Goal: Task Accomplishment & Management: Use online tool/utility

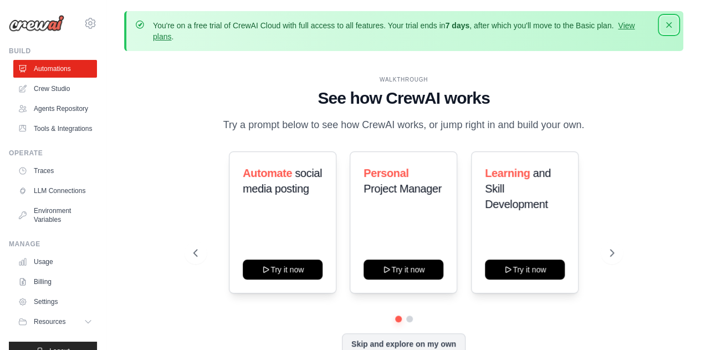
click at [666, 27] on icon "button" at bounding box center [668, 24] width 11 height 11
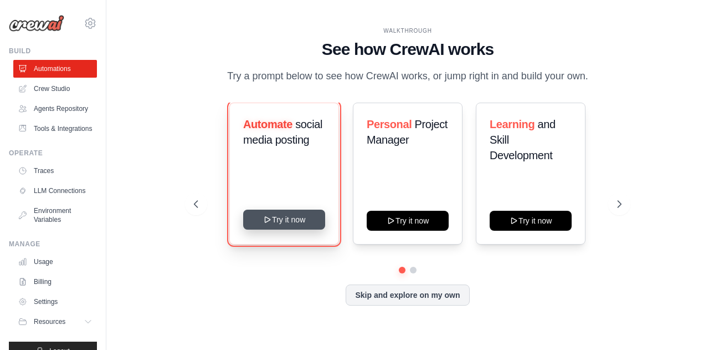
click at [280, 224] on button "Try it now" at bounding box center [284, 219] width 82 height 20
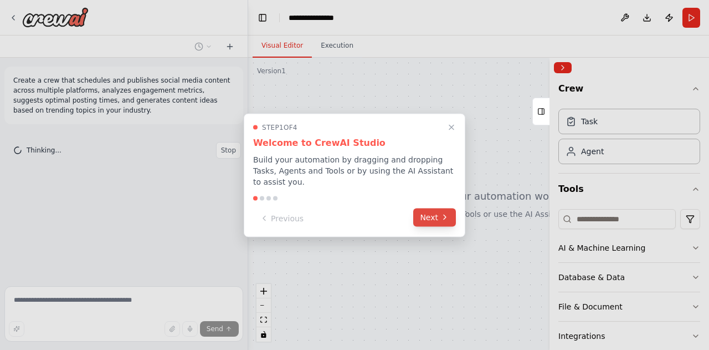
click at [440, 209] on button "Next" at bounding box center [434, 217] width 43 height 18
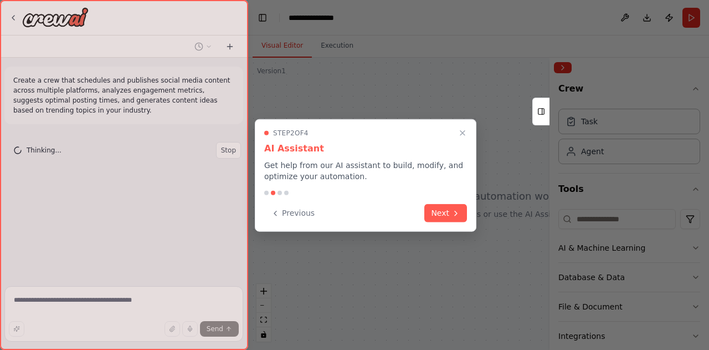
click at [440, 209] on button "Next" at bounding box center [445, 213] width 43 height 18
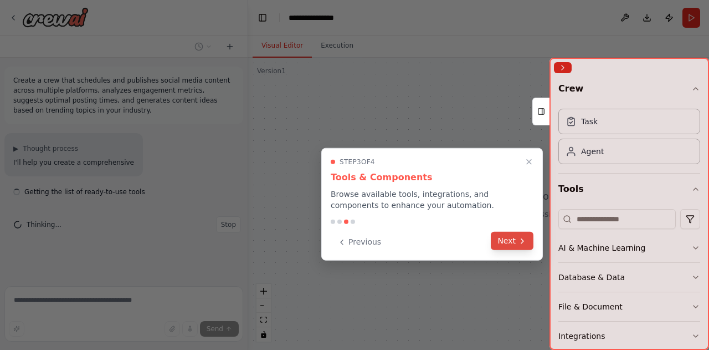
click at [507, 246] on button "Next" at bounding box center [512, 241] width 43 height 18
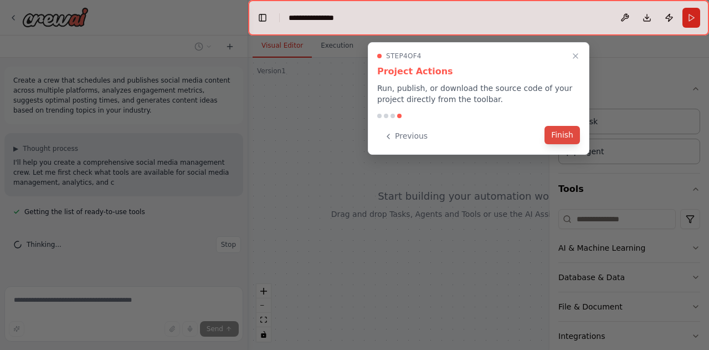
click at [566, 137] on button "Finish" at bounding box center [561, 135] width 35 height 18
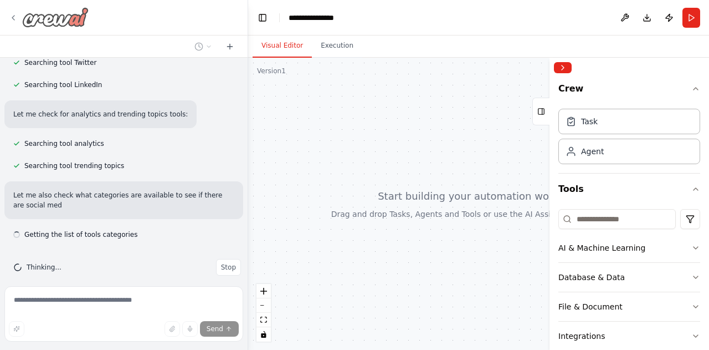
scroll to position [286, 0]
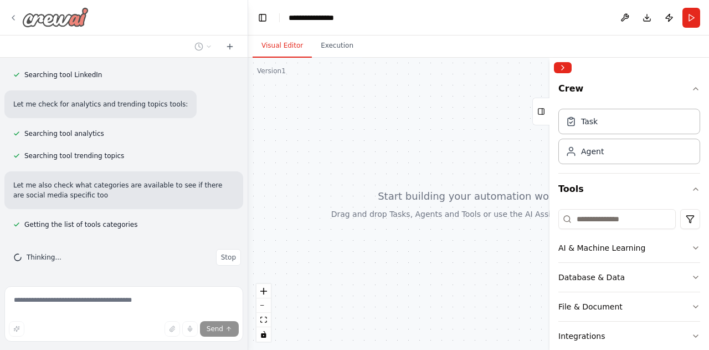
click at [13, 19] on icon at bounding box center [13, 18] width 2 height 4
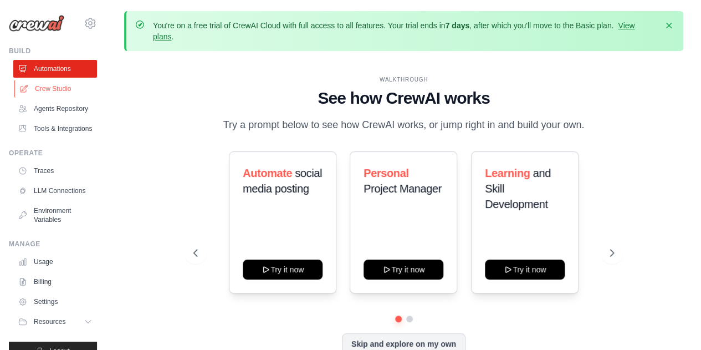
click at [52, 86] on link "Crew Studio" at bounding box center [56, 89] width 84 height 18
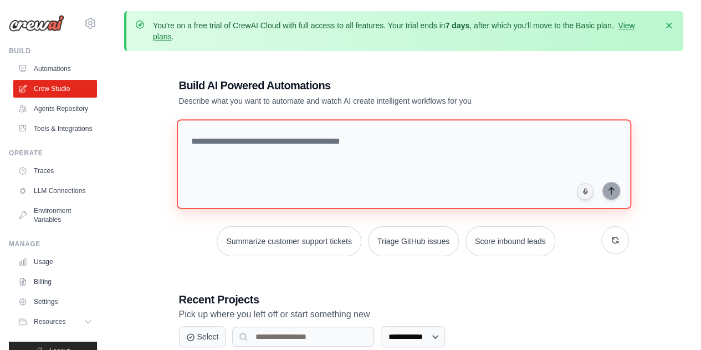
click at [291, 138] on textarea at bounding box center [403, 164] width 454 height 90
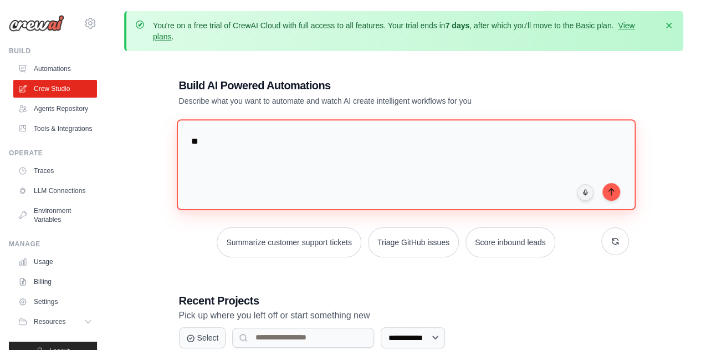
type textarea "*"
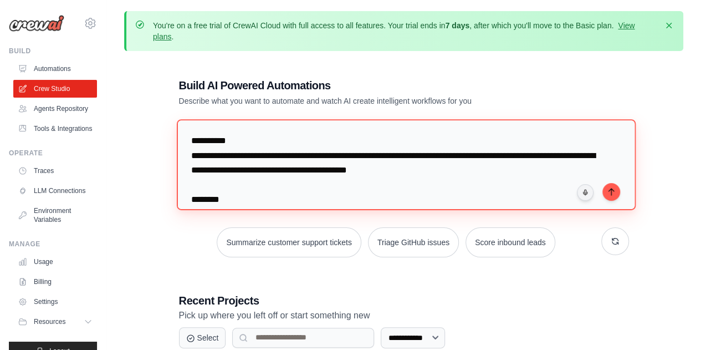
type textarea "**********"
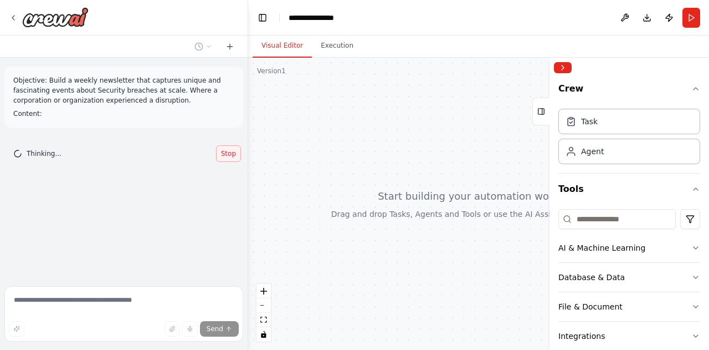
click at [226, 160] on div "Objective: Build a weekly newsletter that captures unique and fascinating event…" at bounding box center [124, 170] width 248 height 224
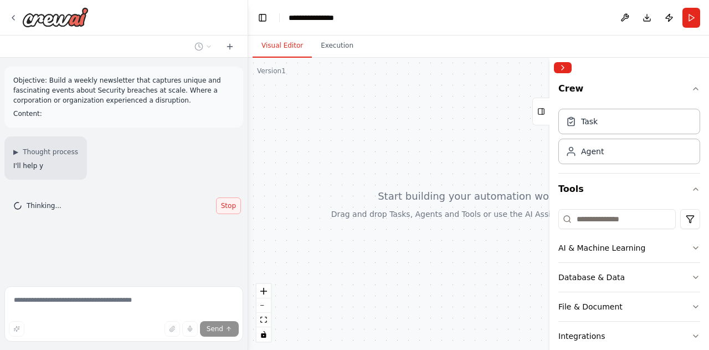
click at [226, 160] on div "▶ Thought process I'll help y" at bounding box center [123, 157] width 239 height 43
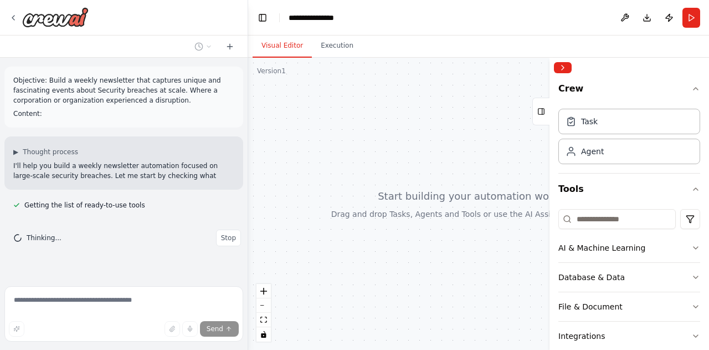
click at [119, 112] on p "Content:" at bounding box center [123, 114] width 221 height 10
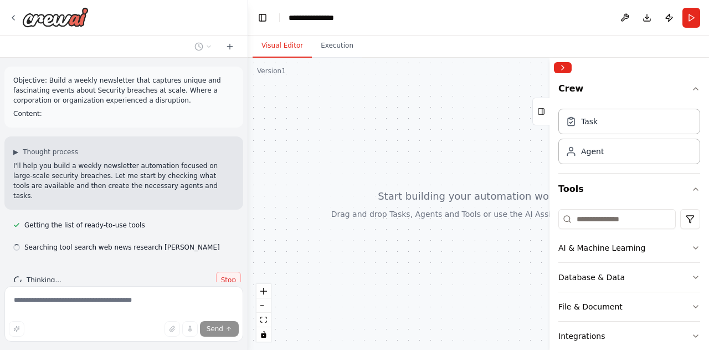
scroll to position [13, 0]
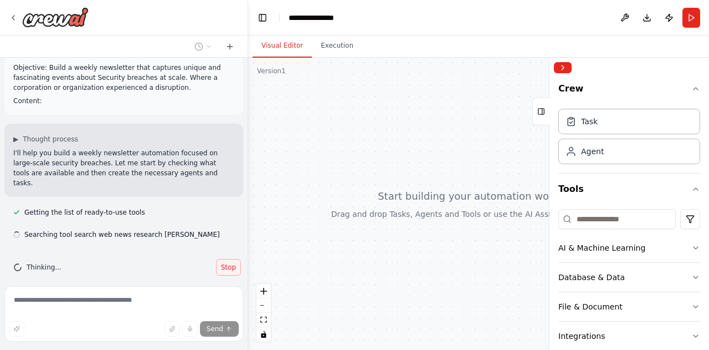
click at [227, 250] on div "Thinking... Stop" at bounding box center [123, 267] width 239 height 34
click at [222, 263] on span "Stop" at bounding box center [228, 267] width 15 height 9
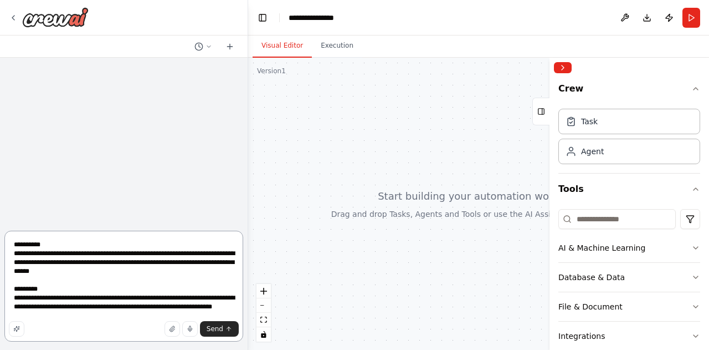
scroll to position [18, 0]
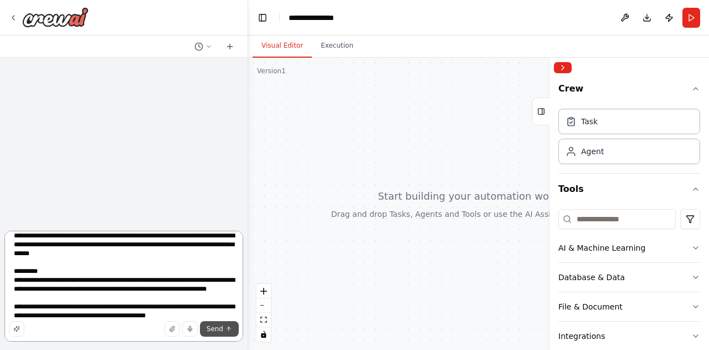
type textarea "**********"
click at [220, 332] on span "Send" at bounding box center [215, 328] width 17 height 9
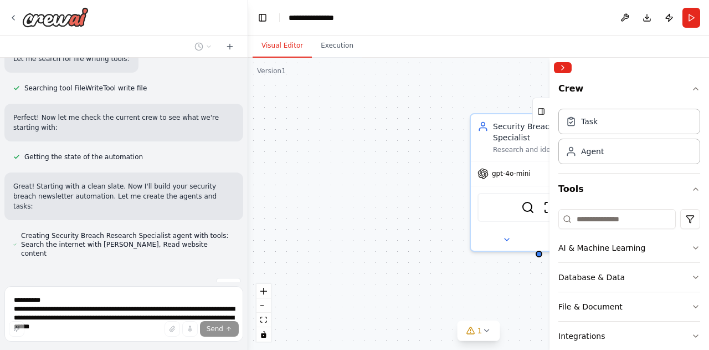
scroll to position [479, 0]
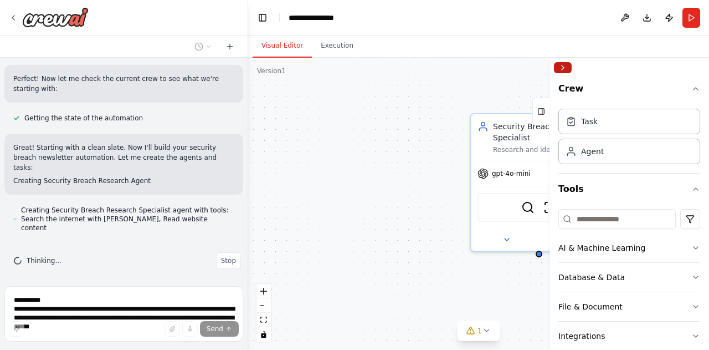
click at [564, 68] on button "Collapse right sidebar" at bounding box center [563, 67] width 18 height 11
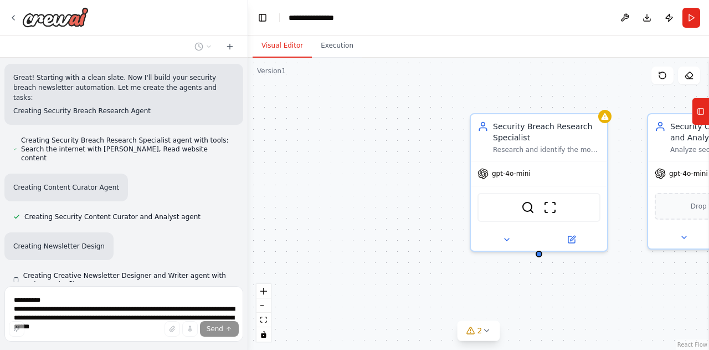
scroll to position [605, 0]
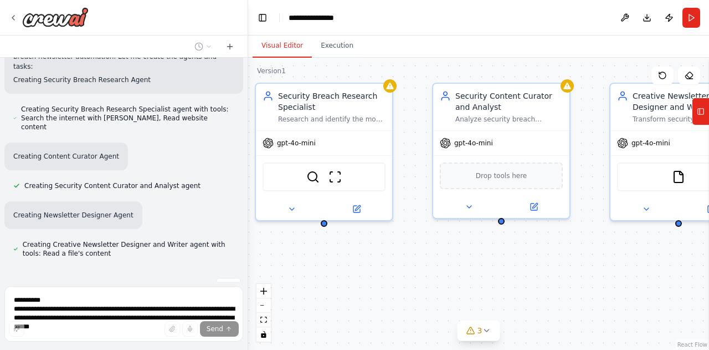
drag, startPoint x: 630, startPoint y: 245, endPoint x: 415, endPoint y: 214, distance: 217.1
click at [415, 214] on div "Security Breach Research Specialist Research and identify the most significant …" at bounding box center [478, 204] width 461 height 292
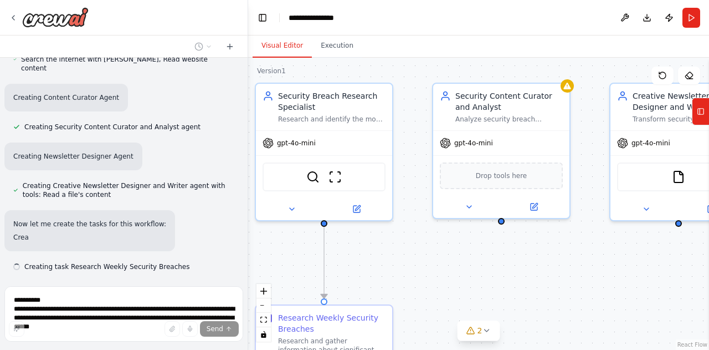
scroll to position [677, 0]
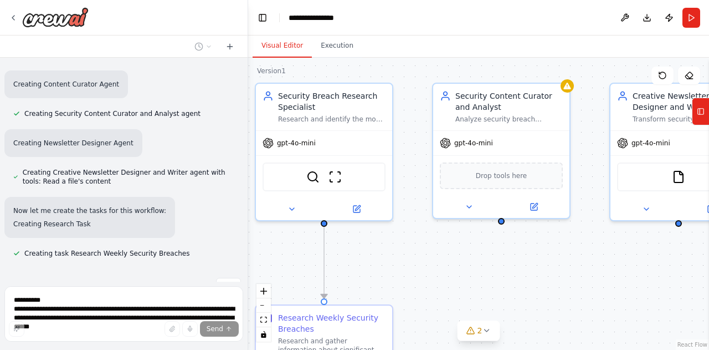
click at [541, 256] on div ".deletable-edge-delete-btn { width: 20px; height: 20px; border: 0px solid #ffff…" at bounding box center [478, 204] width 461 height 292
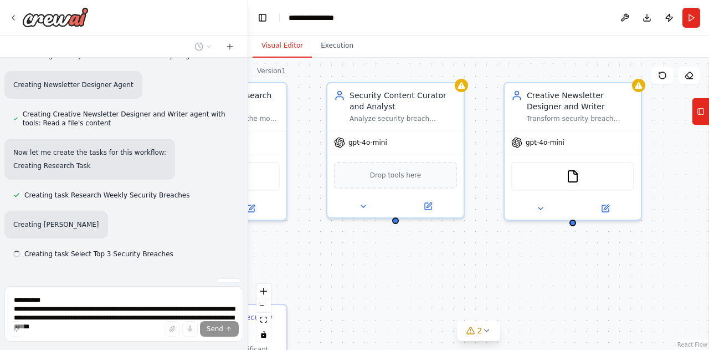
scroll to position [736, 0]
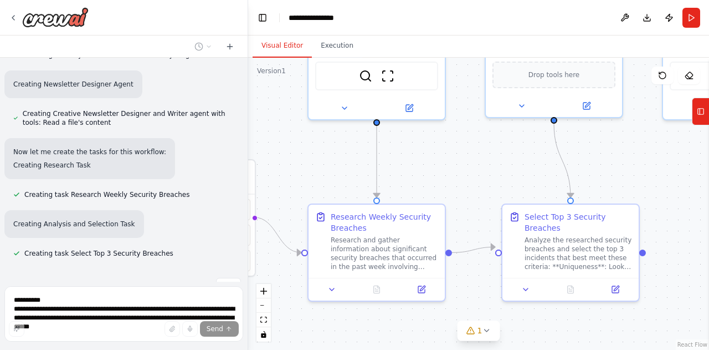
drag, startPoint x: 541, startPoint y: 256, endPoint x: 594, endPoint y: 156, distance: 114.0
click at [594, 156] on div ".deletable-edge-delete-btn { width: 20px; height: 20px; border: 0px solid #ffff…" at bounding box center [478, 204] width 461 height 292
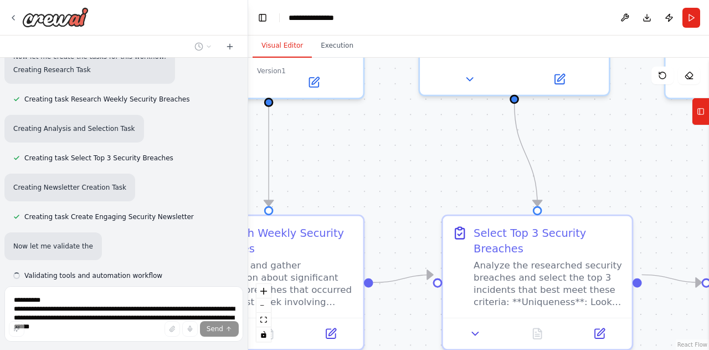
scroll to position [854, 0]
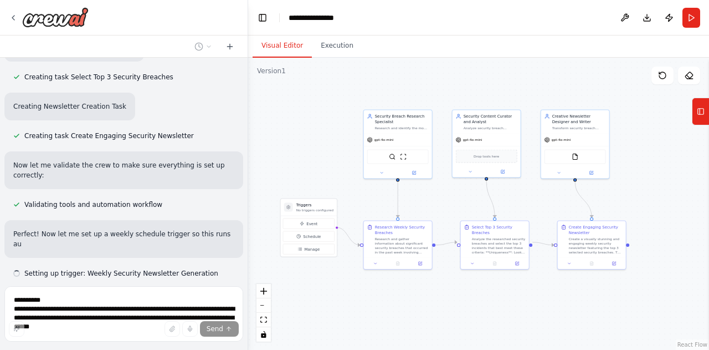
drag, startPoint x: 483, startPoint y: 234, endPoint x: 472, endPoint y: 296, distance: 62.5
click at [472, 296] on div ".deletable-edge-delete-btn { width: 20px; height: 20px; border: 0px solid #ffff…" at bounding box center [478, 204] width 461 height 292
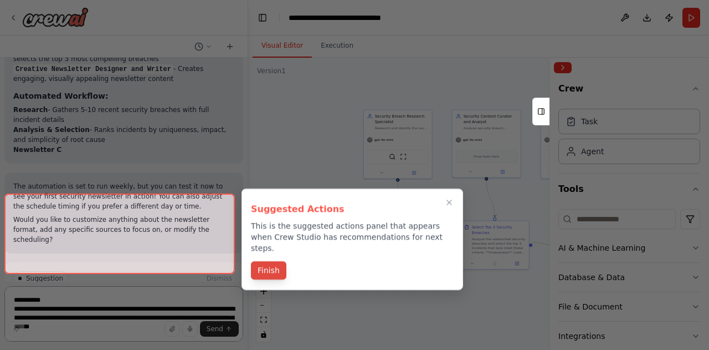
scroll to position [1369, 0]
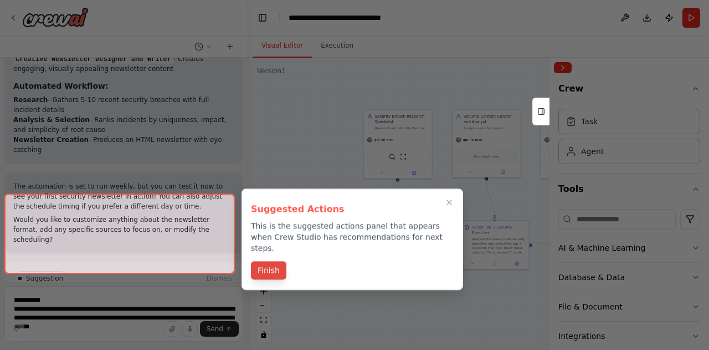
click at [271, 254] on div "Suggested Actions This is the suggested actions panel that appears when Crew St…" at bounding box center [353, 238] width 222 height 101
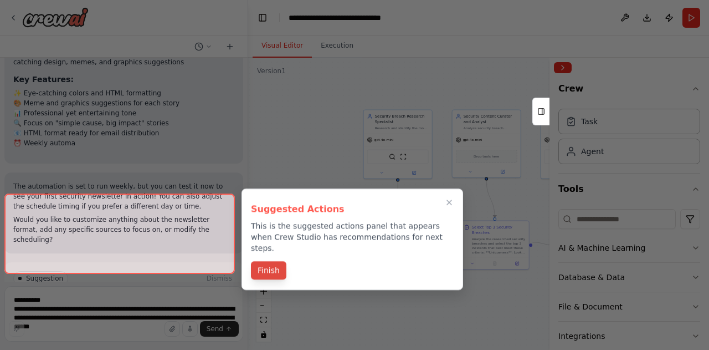
scroll to position [1466, 0]
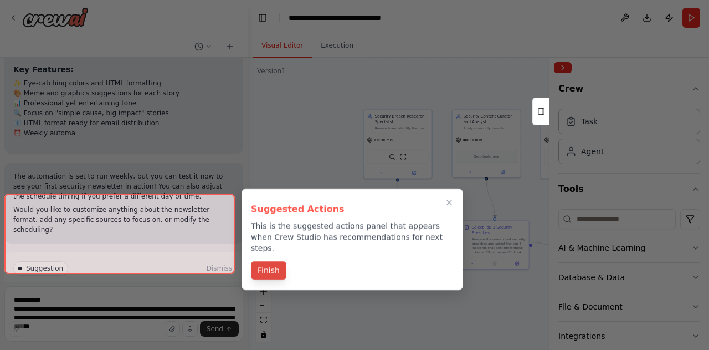
click at [271, 258] on div "Suggested Actions This is the suggested actions panel that appears when Crew St…" at bounding box center [353, 238] width 222 height 101
click at [271, 261] on button "Finish" at bounding box center [268, 270] width 35 height 18
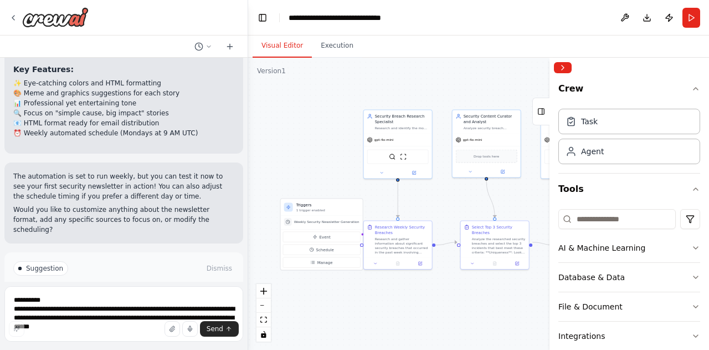
click at [133, 311] on span "Run Automation" at bounding box center [129, 315] width 54 height 9
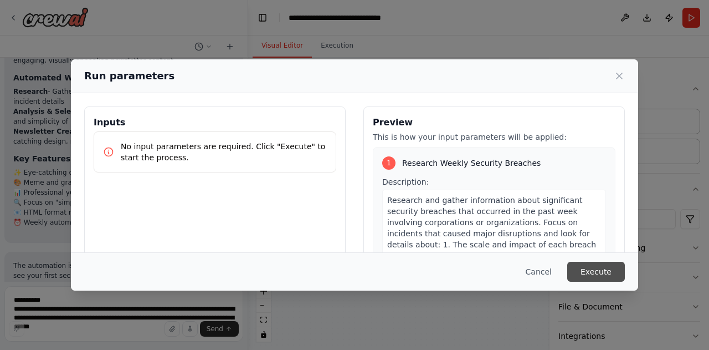
click at [600, 265] on button "Execute" at bounding box center [596, 271] width 58 height 20
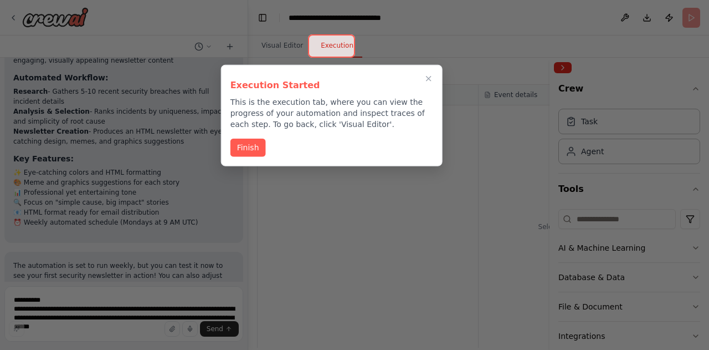
click at [583, 261] on div at bounding box center [354, 175] width 709 height 350
click at [391, 194] on div at bounding box center [354, 175] width 709 height 350
click at [244, 140] on button "Finish" at bounding box center [247, 146] width 35 height 18
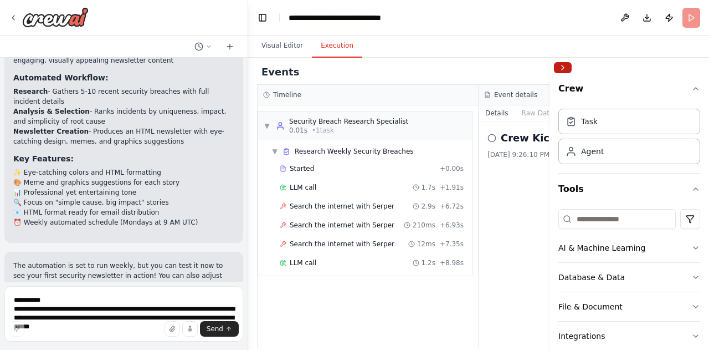
click at [563, 69] on button "Collapse right sidebar" at bounding box center [563, 67] width 18 height 11
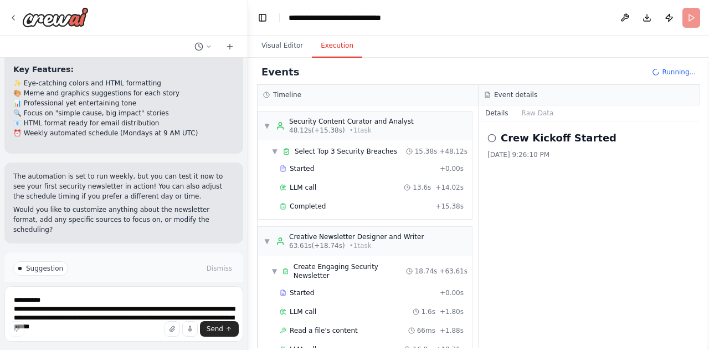
scroll to position [331, 0]
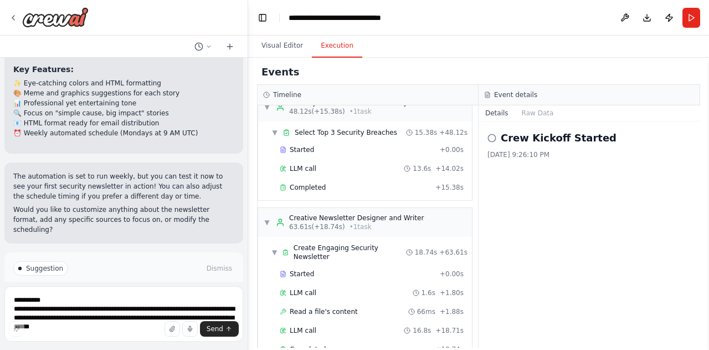
click at [244, 260] on div at bounding box center [246, 175] width 4 height 350
click at [120, 311] on span "Improve automation" at bounding box center [129, 315] width 68 height 9
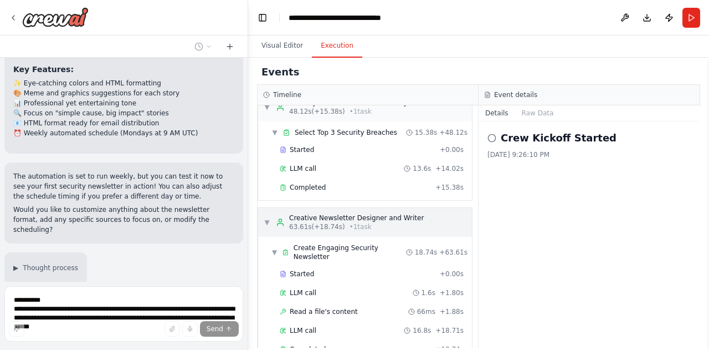
scroll to position [1472, 0]
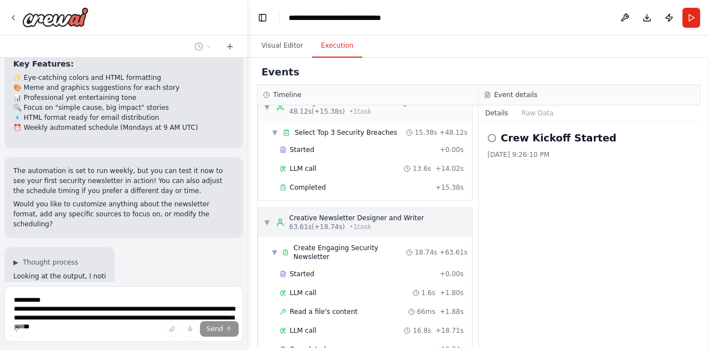
click at [269, 218] on span "▼" at bounding box center [267, 222] width 7 height 9
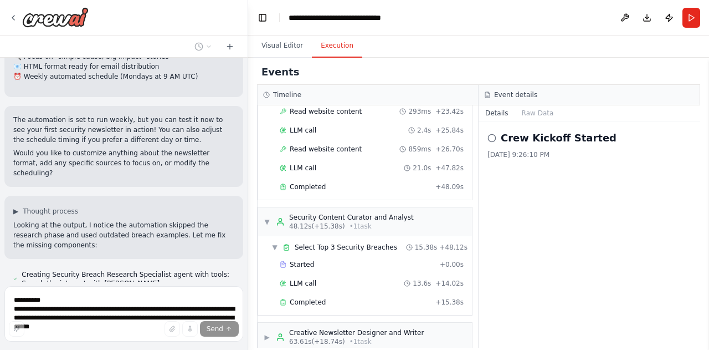
scroll to position [1554, 0]
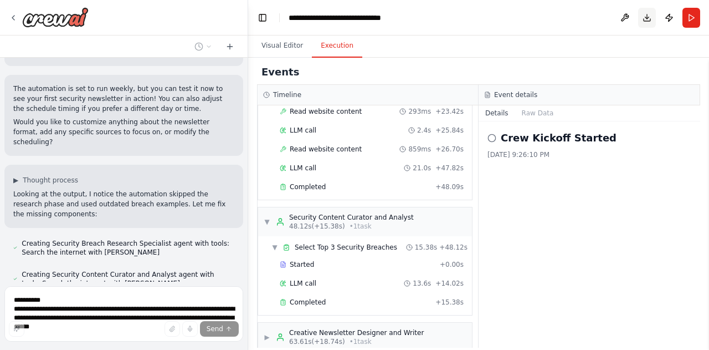
click at [651, 20] on button "Download" at bounding box center [647, 18] width 18 height 20
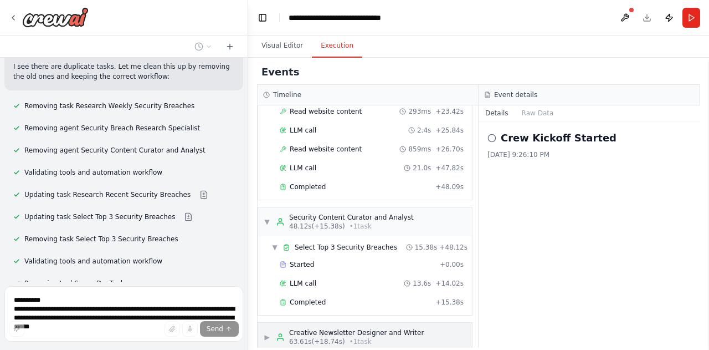
scroll to position [1941, 0]
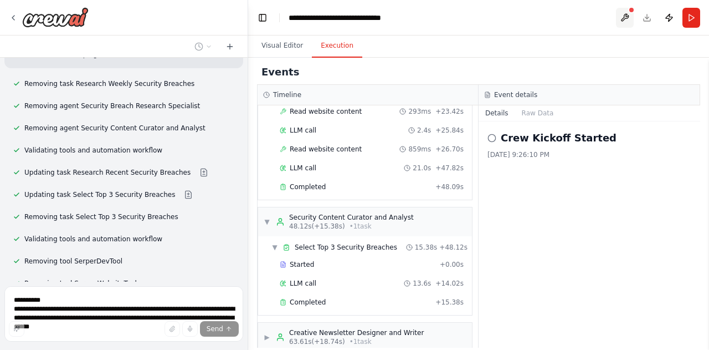
click at [620, 13] on button at bounding box center [625, 18] width 18 height 20
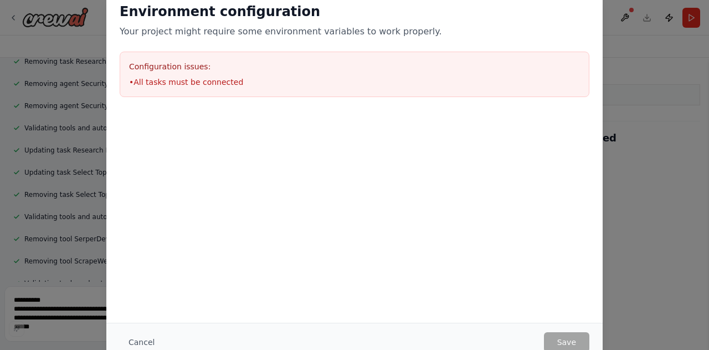
scroll to position [1986, 0]
click at [662, 110] on div "Environment configuration Your project might require some environment variables…" at bounding box center [354, 175] width 709 height 350
click at [703, 55] on div "Environment configuration Your project might require some environment variables…" at bounding box center [354, 175] width 709 height 350
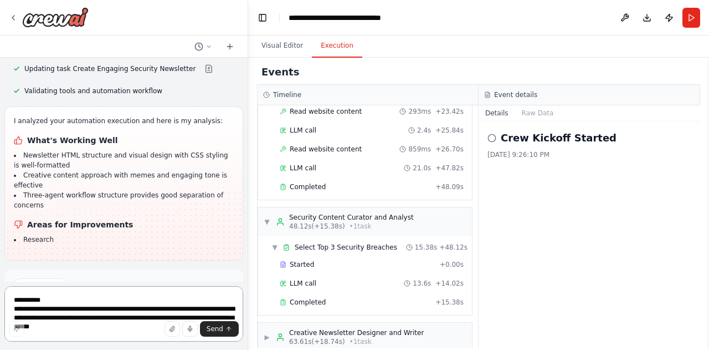
scroll to position [2217, 0]
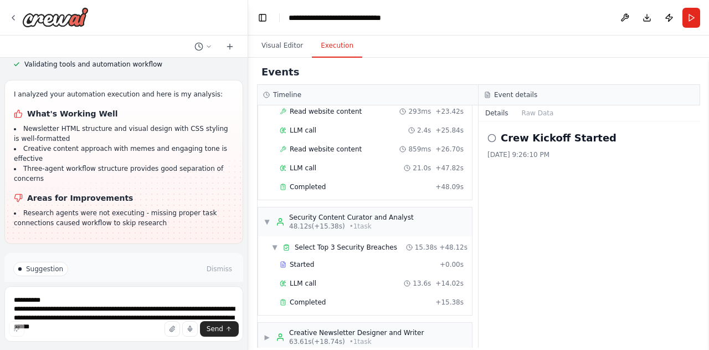
click at [224, 281] on div "Objective: Build a weekly newsletter that captures unique and fascinating event…" at bounding box center [124, 170] width 248 height 224
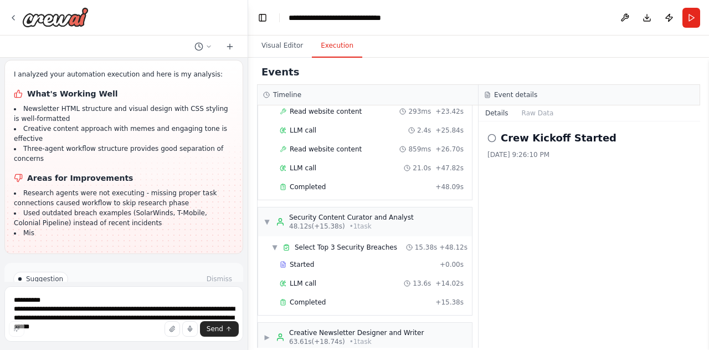
click at [224, 281] on div "Objective: Build a weekly newsletter that captures unique and fascinating event…" at bounding box center [124, 170] width 248 height 224
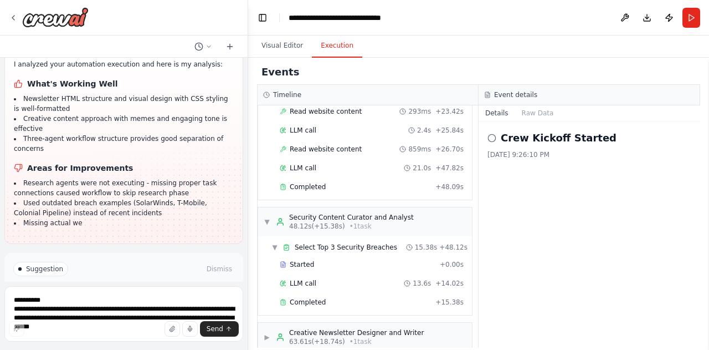
click at [224, 281] on div "Objective: Build a weekly newsletter that captures unique and fascinating event…" at bounding box center [124, 170] width 248 height 224
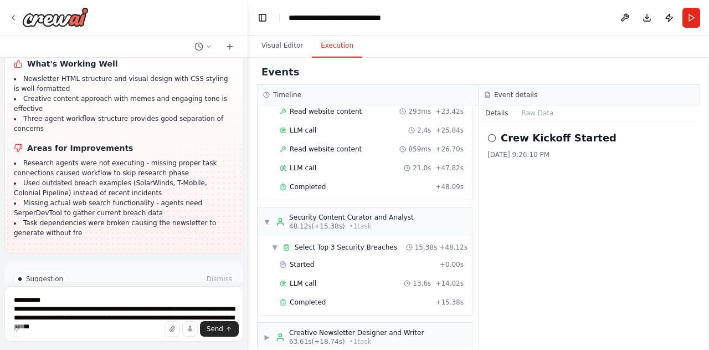
scroll to position [2287, 0]
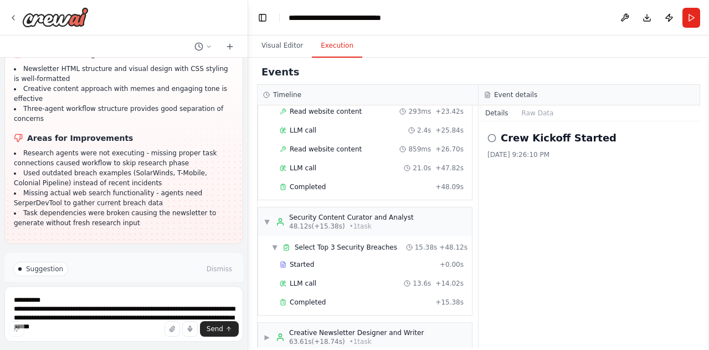
click at [171, 307] on button "Run Automation" at bounding box center [123, 316] width 221 height 18
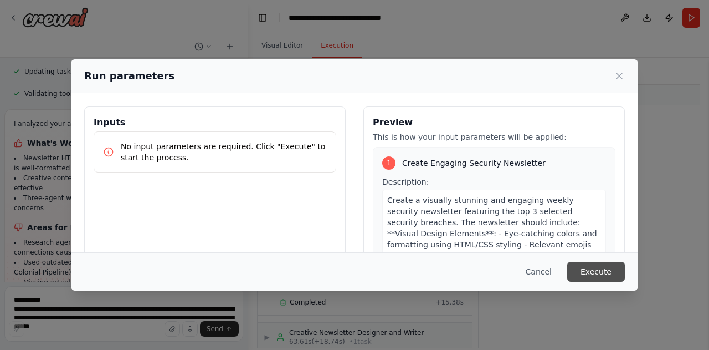
click at [610, 265] on button "Execute" at bounding box center [596, 271] width 58 height 20
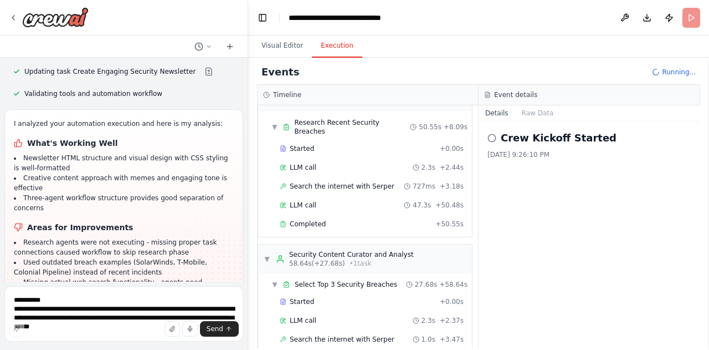
scroll to position [0, 0]
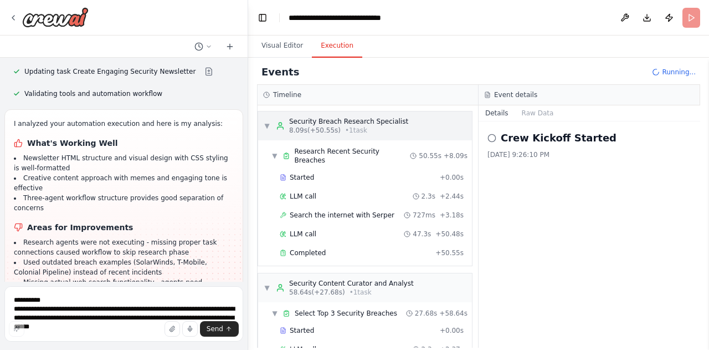
click at [265, 125] on span "▼" at bounding box center [267, 125] width 7 height 9
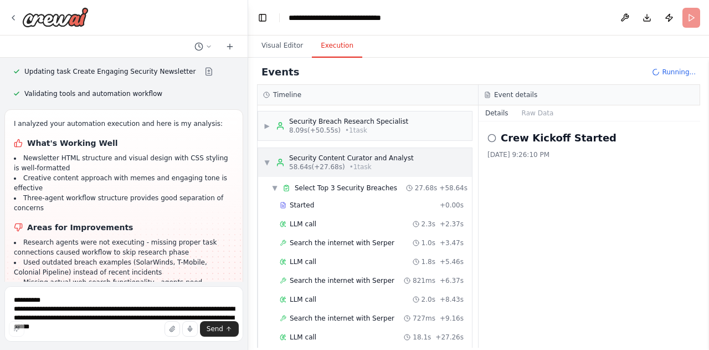
click at [265, 170] on div "▼ Security Content Curator and Analyst 58.64s (+27.68s) • 1 task" at bounding box center [365, 162] width 214 height 29
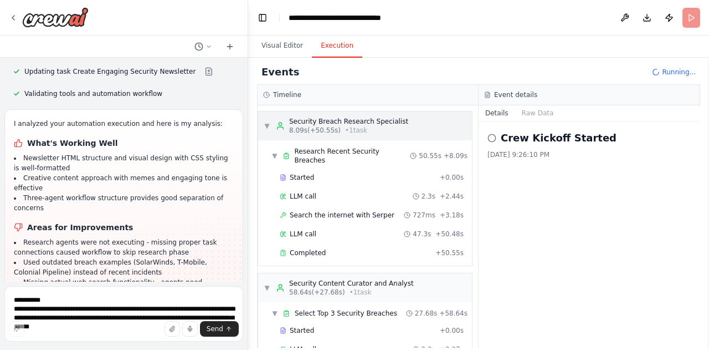
click at [266, 125] on span "▼" at bounding box center [267, 125] width 7 height 9
click at [274, 145] on div "▼ Research Recent Security Breaches 50.55s + 8.09s" at bounding box center [369, 155] width 205 height 27
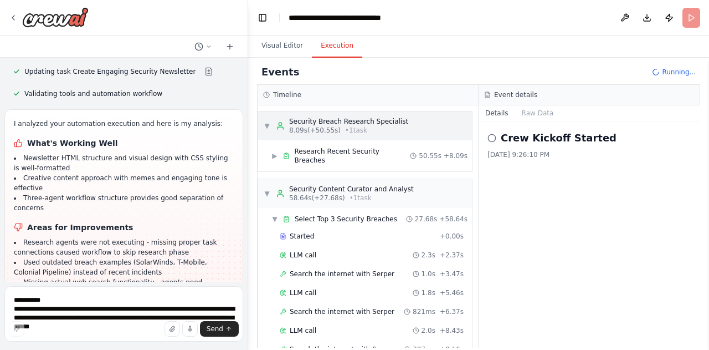
click at [269, 125] on span "▼" at bounding box center [267, 125] width 7 height 9
click at [271, 214] on span "▼" at bounding box center [274, 218] width 7 height 9
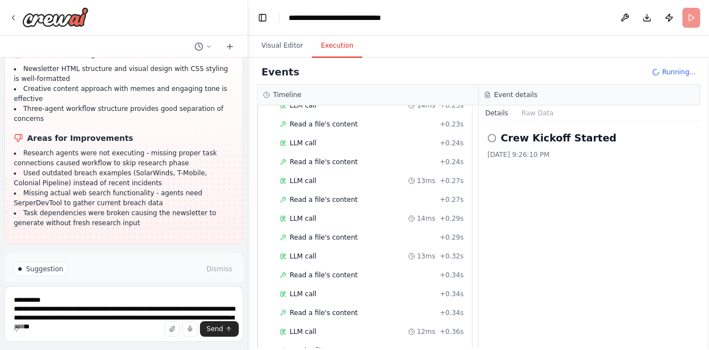
scroll to position [1882, 0]
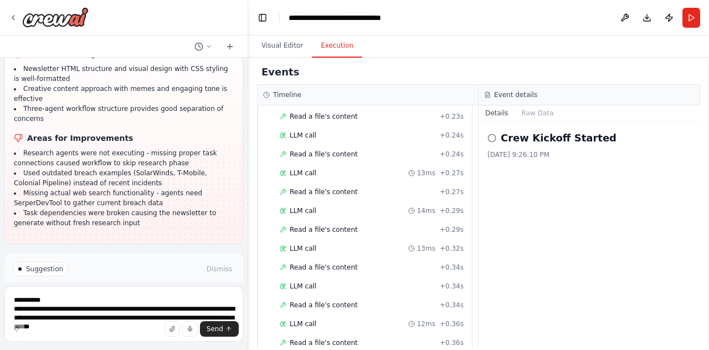
click at [466, 310] on div "▼ Security Breach Research Specialist 8.09s (+228.68s) • 1 task ▶ Research Rece…" at bounding box center [368, 226] width 220 height 242
click at [489, 136] on circle at bounding box center [491, 137] width 7 height 7
click at [490, 141] on icon at bounding box center [491, 137] width 9 height 9
click at [400, 17] on div "**********" at bounding box center [350, 17] width 122 height 11
click at [667, 18] on button "Publish" at bounding box center [669, 18] width 18 height 20
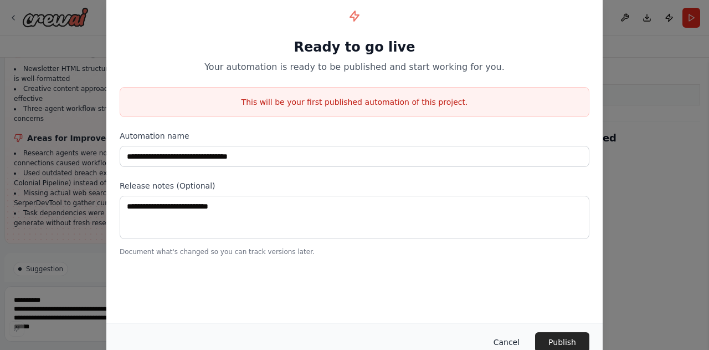
click at [507, 341] on button "Cancel" at bounding box center [507, 342] width 44 height 20
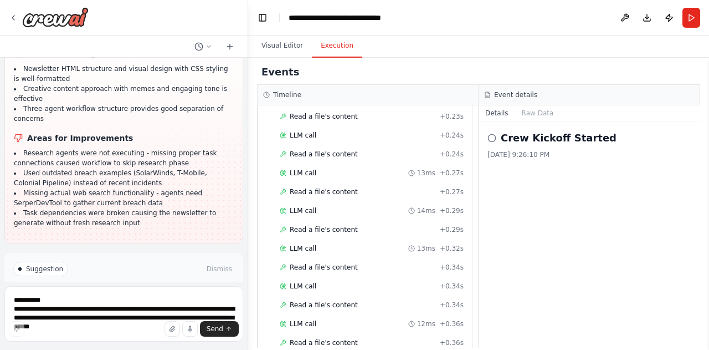
click at [492, 138] on icon at bounding box center [491, 137] width 9 height 9
click at [526, 135] on h2 "Crew Kickoff Started" at bounding box center [559, 138] width 116 height 16
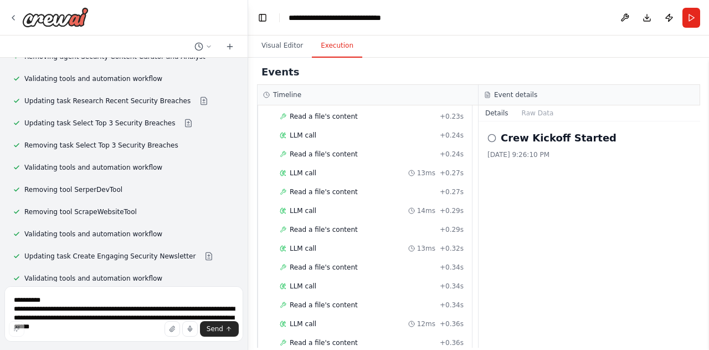
scroll to position [2287, 0]
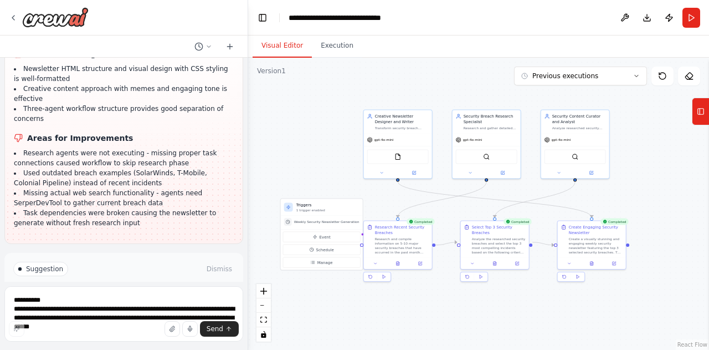
click at [273, 46] on button "Visual Editor" at bounding box center [282, 45] width 59 height 23
click at [708, 215] on button "Toggle Sidebar" at bounding box center [709, 204] width 9 height 292
click at [638, 75] on icon at bounding box center [636, 76] width 3 height 2
click at [638, 75] on icon at bounding box center [636, 76] width 7 height 7
click at [689, 79] on icon at bounding box center [690, 79] width 6 height 0
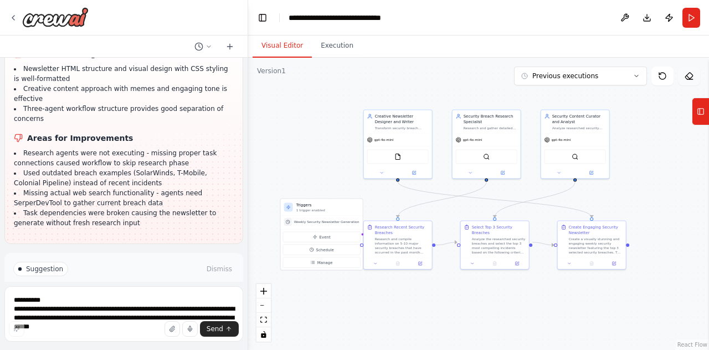
click at [689, 79] on icon at bounding box center [690, 79] width 6 height 0
click at [690, 83] on button at bounding box center [689, 75] width 22 height 19
click at [690, 73] on icon at bounding box center [688, 76] width 7 height 7
click at [583, 243] on div "Create a visually stunning and engaging weekly security newsletter featuring th…" at bounding box center [596, 244] width 54 height 18
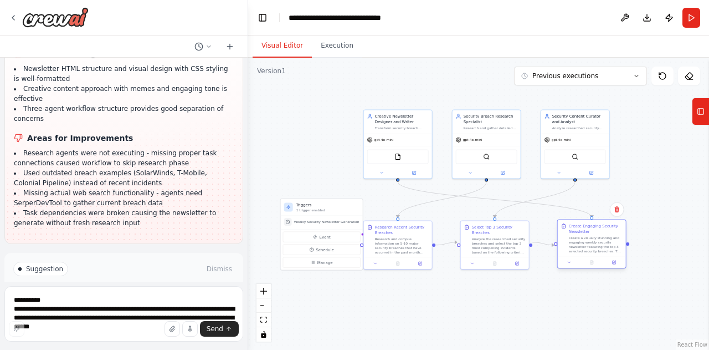
click at [568, 265] on div at bounding box center [592, 262] width 68 height 12
click at [570, 260] on icon at bounding box center [569, 262] width 4 height 4
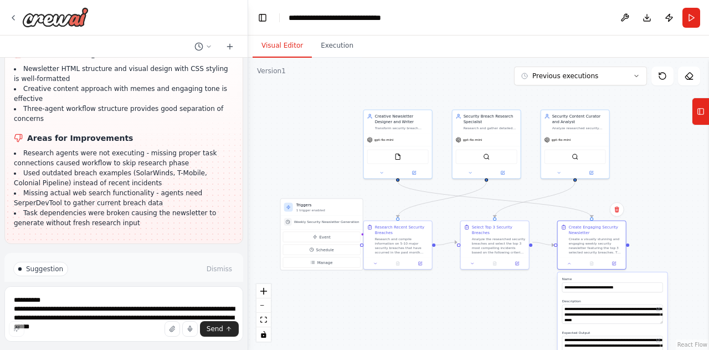
click at [658, 253] on div ".deletable-edge-delete-btn { width: 20px; height: 20px; border: 0px solid #ffff…" at bounding box center [478, 204] width 461 height 292
click at [658, 252] on div ".deletable-edge-delete-btn { width: 20px; height: 20px; border: 0px solid #ffff…" at bounding box center [478, 204] width 461 height 292
click at [645, 202] on div ".deletable-edge-delete-btn { width: 20px; height: 20px; border: 0px solid #ffff…" at bounding box center [478, 204] width 461 height 292
click at [638, 156] on div ".deletable-edge-delete-btn { width: 20px; height: 20px; border: 0px solid #ffff…" at bounding box center [478, 204] width 461 height 292
click at [667, 227] on div ".deletable-edge-delete-btn { width: 20px; height: 20px; border: 0px solid #ffff…" at bounding box center [478, 204] width 461 height 292
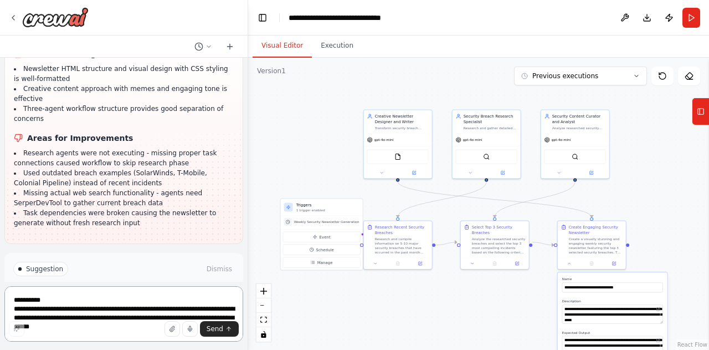
click at [172, 302] on textarea "**********" at bounding box center [123, 313] width 239 height 55
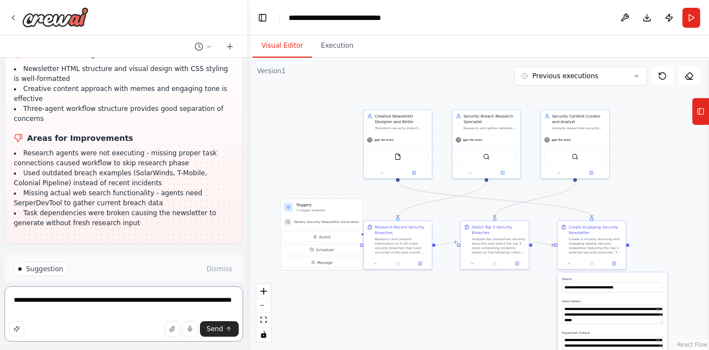
type textarea "**********"
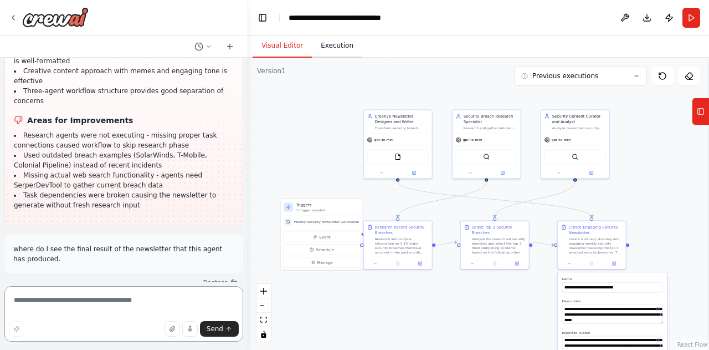
scroll to position [2314, 0]
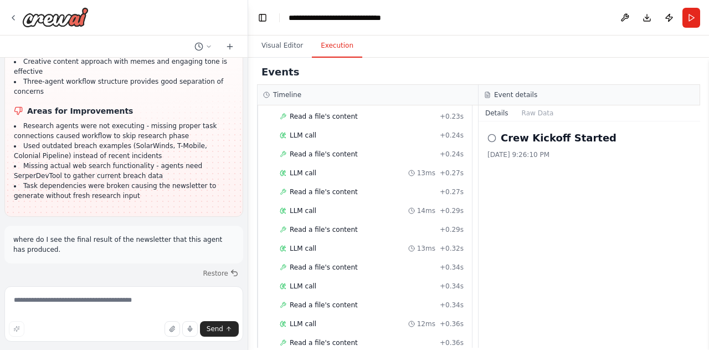
click at [336, 53] on button "Execution" at bounding box center [337, 45] width 50 height 23
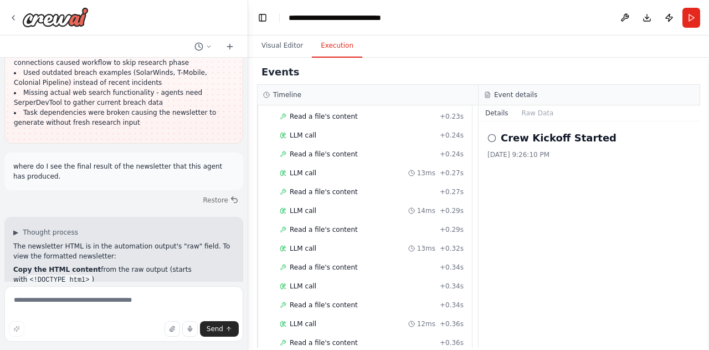
scroll to position [2397, 0]
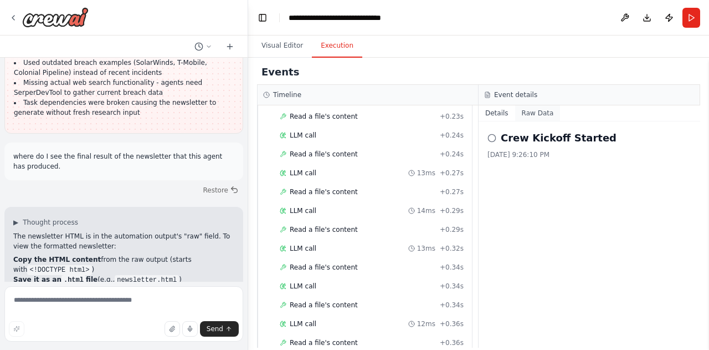
click at [528, 111] on button "Raw Data" at bounding box center [537, 113] width 45 height 16
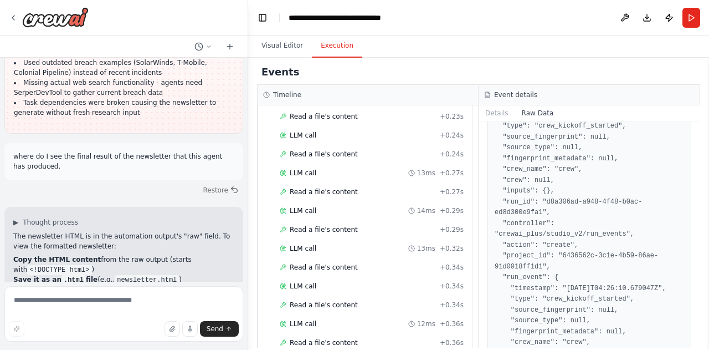
scroll to position [0, 0]
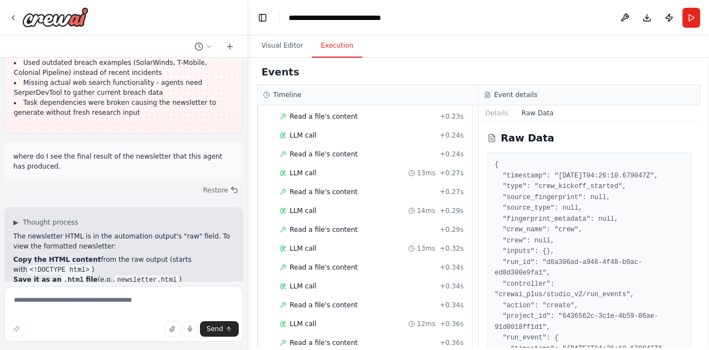
click at [680, 182] on div "{ "timestamp": "[DATE]T04:26:10.679047Z", "type": "crew_kickoff_started", "sour…" at bounding box center [589, 305] width 204 height 306
click at [494, 113] on button "Details" at bounding box center [497, 113] width 37 height 16
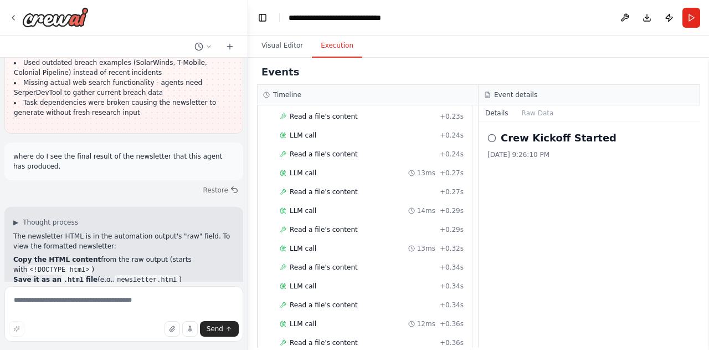
click at [491, 142] on div "Crew Kickoff Started" at bounding box center [589, 138] width 204 height 16
click at [291, 48] on button "Visual Editor" at bounding box center [282, 45] width 59 height 23
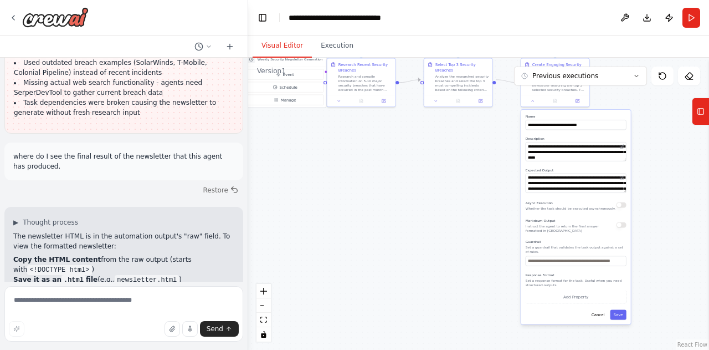
drag, startPoint x: 700, startPoint y: 223, endPoint x: 662, endPoint y: 60, distance: 167.1
click at [662, 60] on div ".deletable-edge-delete-btn { width: 20px; height: 20px; border: 0px solid #ffff…" at bounding box center [478, 204] width 461 height 292
click at [662, 232] on div ".deletable-edge-delete-btn { width: 20px; height: 20px; border: 0px solid #ffff…" at bounding box center [478, 204] width 461 height 292
click at [599, 310] on button "Cancel" at bounding box center [597, 314] width 20 height 10
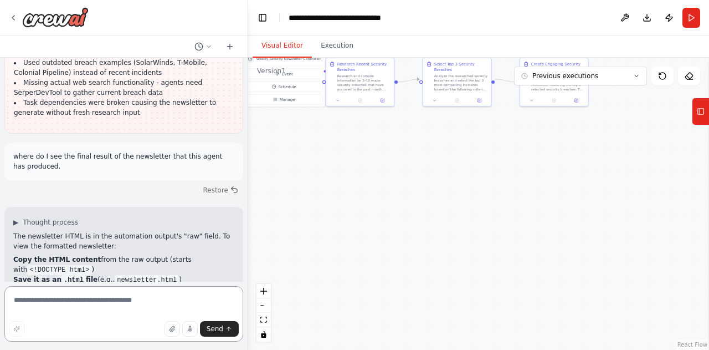
click at [120, 302] on textarea at bounding box center [123, 313] width 239 height 55
type textarea "*"
type textarea "**********"
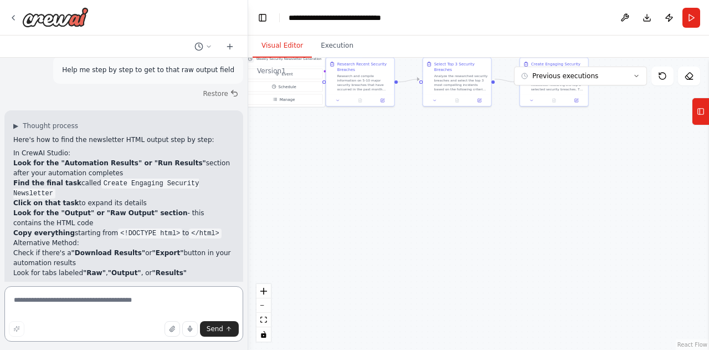
scroll to position [2702, 0]
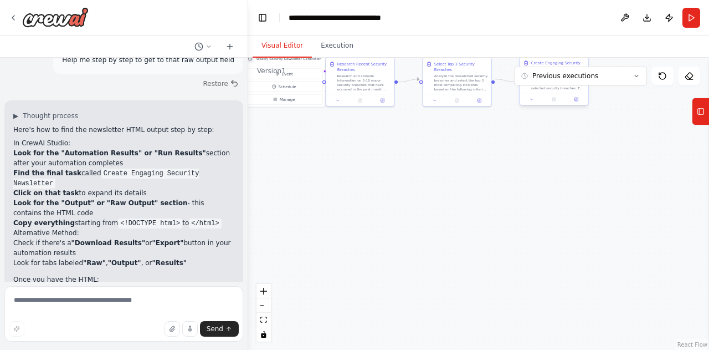
click at [552, 61] on div "Create Engaging Security Newsletter" at bounding box center [558, 65] width 54 height 11
click at [547, 66] on button "Previous executions" at bounding box center [580, 75] width 133 height 19
click at [536, 187] on div ".deletable-edge-delete-btn { width: 20px; height: 20px; border: 0px solid #ffff…" at bounding box center [478, 204] width 461 height 292
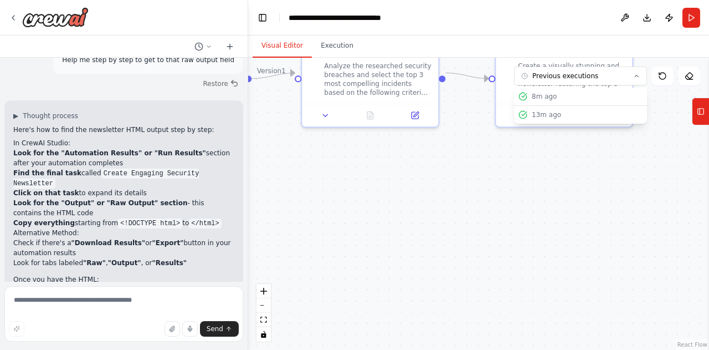
drag, startPoint x: 551, startPoint y: 184, endPoint x: 543, endPoint y: 290, distance: 106.1
click at [543, 290] on div ".deletable-edge-delete-btn { width: 20px; height: 20px; border: 0px solid #ffff…" at bounding box center [478, 204] width 461 height 292
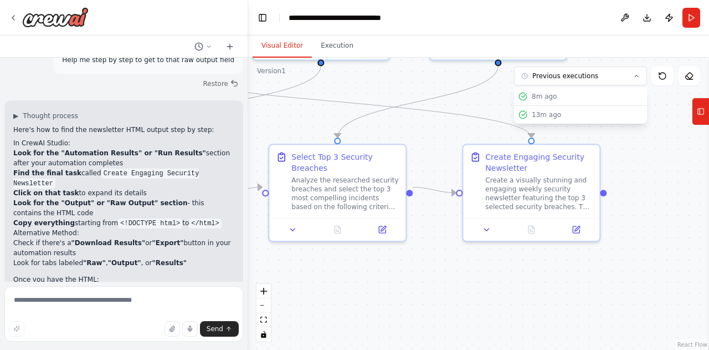
drag, startPoint x: 571, startPoint y: 182, endPoint x: 537, endPoint y: 294, distance: 116.7
click at [537, 294] on div ".deletable-edge-delete-btn { width: 20px; height: 20px; border: 0px solid #ffff…" at bounding box center [478, 204] width 461 height 292
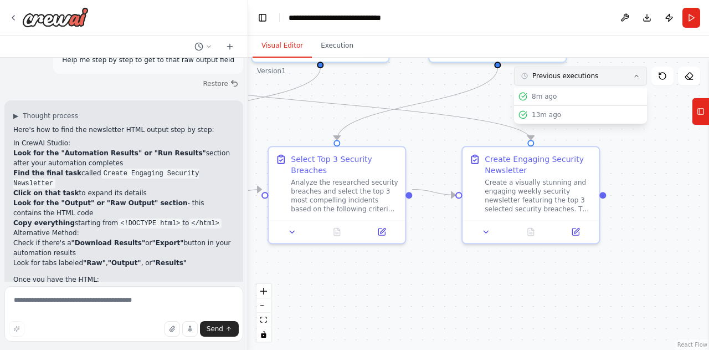
click at [636, 71] on button "Previous executions" at bounding box center [580, 75] width 133 height 19
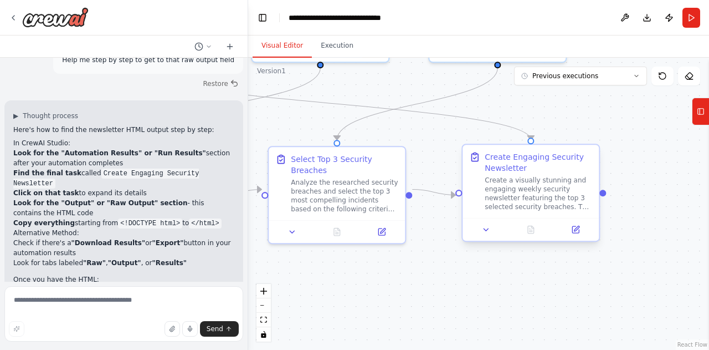
click at [524, 196] on div "Create a visually stunning and engaging weekly security newsletter featuring th…" at bounding box center [538, 193] width 107 height 35
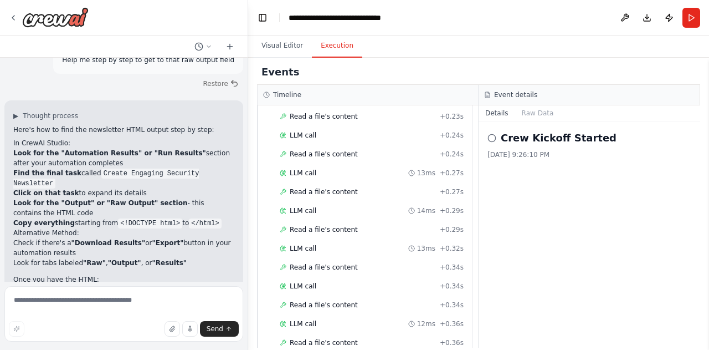
click at [345, 46] on button "Execution" at bounding box center [337, 45] width 50 height 23
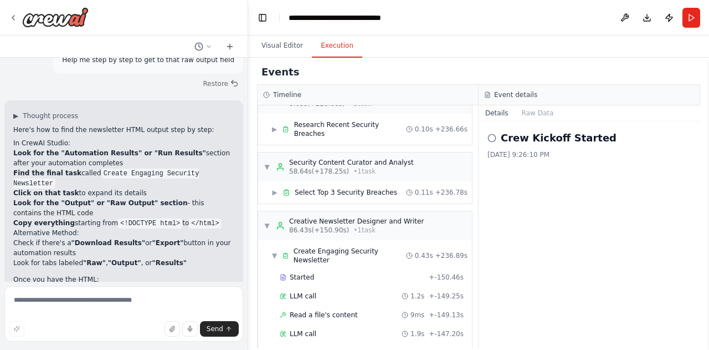
scroll to position [44, 0]
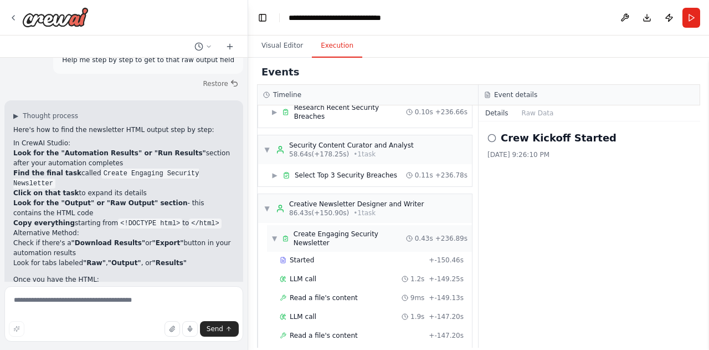
click at [343, 229] on span "Create Engaging Security Newsletter" at bounding box center [350, 238] width 112 height 18
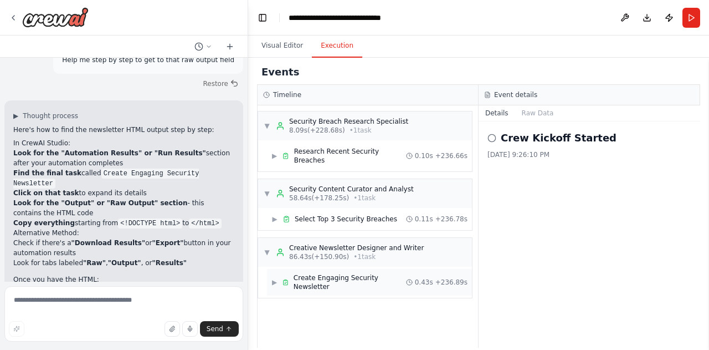
scroll to position [0, 0]
click at [340, 252] on span "86.43s (+150.90s)" at bounding box center [319, 256] width 60 height 9
click at [351, 273] on span "Create Engaging Security Newsletter" at bounding box center [350, 282] width 112 height 18
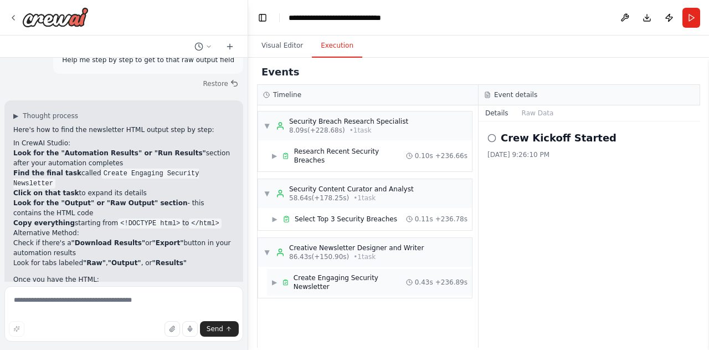
click at [351, 273] on span "Create Engaging Security Newsletter" at bounding box center [350, 282] width 112 height 18
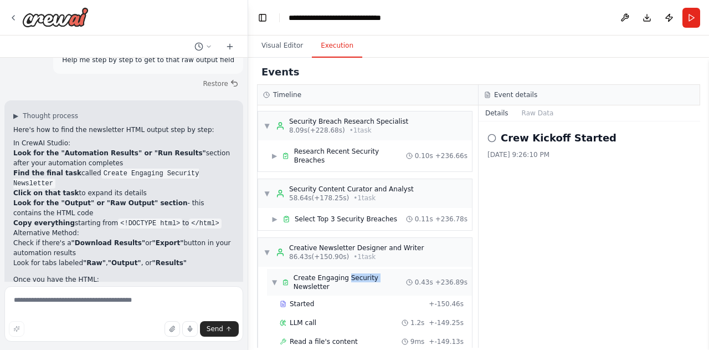
click at [351, 273] on span "Create Engaging Security Newsletter" at bounding box center [350, 282] width 112 height 18
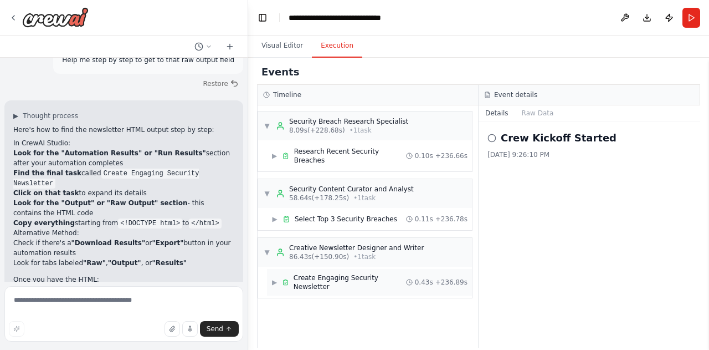
click at [278, 278] on span "▶" at bounding box center [274, 282] width 6 height 9
click at [377, 147] on span "Research Recent Security Breaches" at bounding box center [350, 156] width 112 height 18
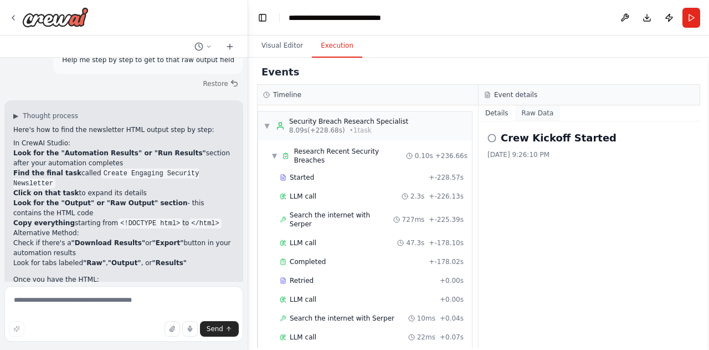
click at [524, 111] on button "Raw Data" at bounding box center [537, 113] width 45 height 16
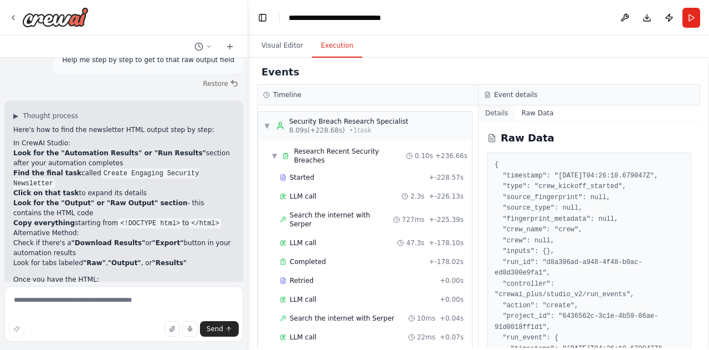
click at [500, 107] on button "Details" at bounding box center [497, 113] width 37 height 16
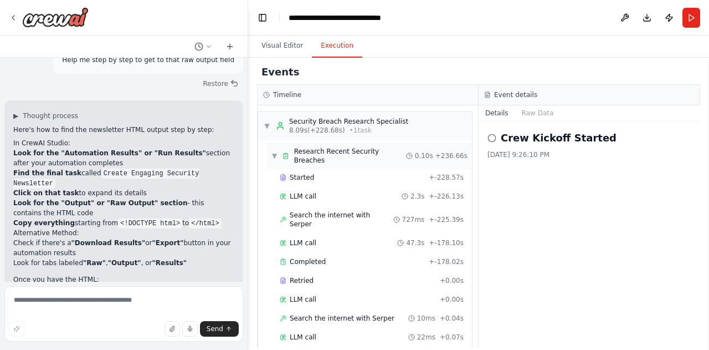
click at [333, 148] on span "Research Recent Security Breaches" at bounding box center [350, 156] width 112 height 18
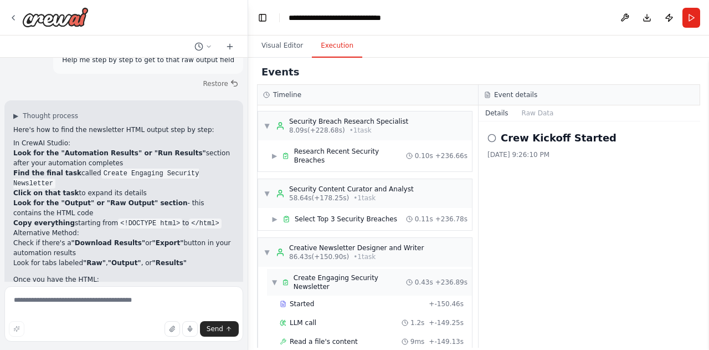
click at [345, 273] on div "▼ Create Engaging Security Newsletter 0.43s + 236.89s" at bounding box center [369, 282] width 205 height 27
click at [287, 280] on icon at bounding box center [286, 282] width 4 height 5
click at [211, 43] on icon at bounding box center [208, 46] width 7 height 7
click at [211, 43] on div at bounding box center [124, 175] width 248 height 350
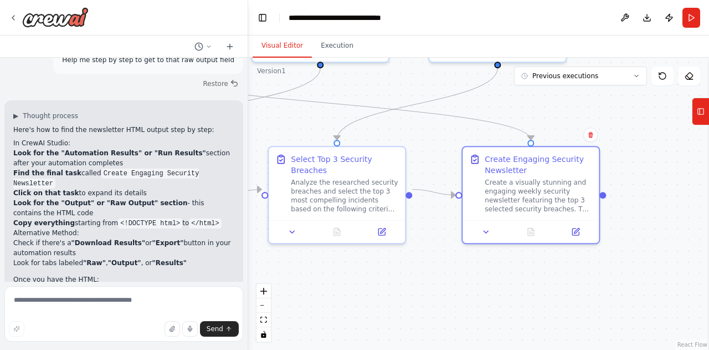
click at [276, 43] on button "Visual Editor" at bounding box center [282, 45] width 59 height 23
click at [516, 172] on div "Create Engaging Security Newsletter" at bounding box center [538, 162] width 107 height 22
click at [485, 232] on icon at bounding box center [486, 229] width 9 height 9
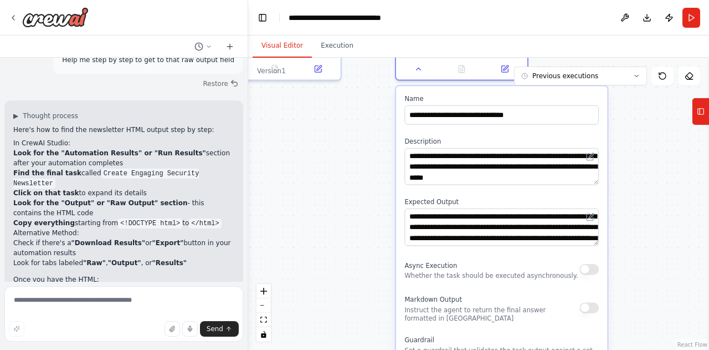
drag, startPoint x: 684, startPoint y: 203, endPoint x: 608, endPoint y: 40, distance: 179.4
click at [608, 40] on div "**********" at bounding box center [478, 192] width 461 height 314
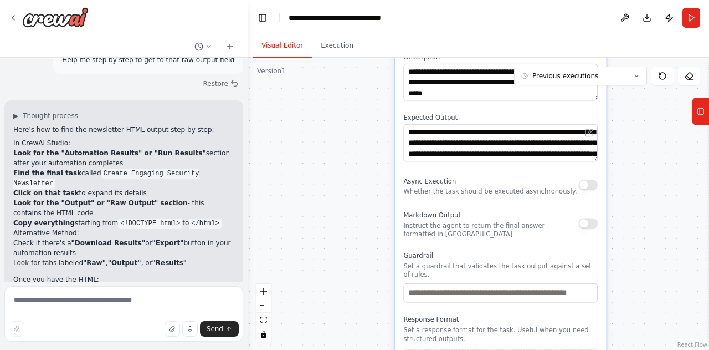
drag, startPoint x: 629, startPoint y: 201, endPoint x: 629, endPoint y: 118, distance: 83.1
click at [629, 118] on div ".deletable-edge-delete-btn { width: 20px; height: 20px; border: 0px solid #ffff…" at bounding box center [478, 204] width 461 height 292
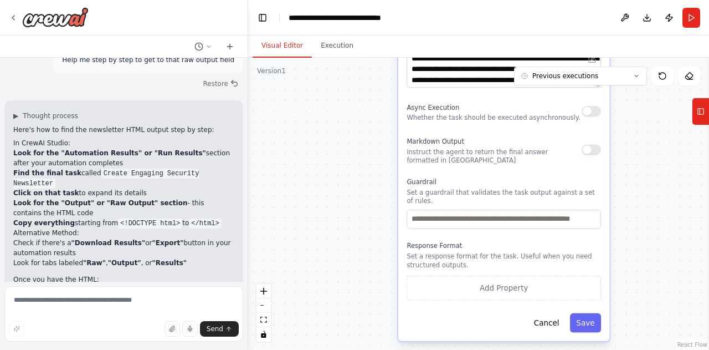
drag, startPoint x: 628, startPoint y: 233, endPoint x: 631, endPoint y: 160, distance: 73.7
click at [631, 160] on div ".deletable-edge-delete-btn { width: 20px; height: 20px; border: 0px solid #ffff…" at bounding box center [478, 204] width 461 height 292
click at [468, 254] on p "Set a response format for the task. Useful when you need structured outputs." at bounding box center [504, 259] width 194 height 17
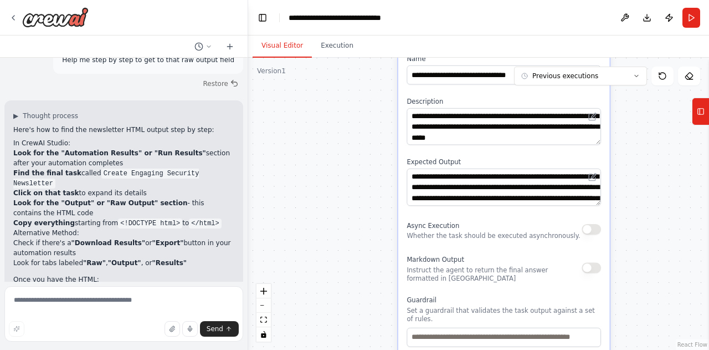
drag, startPoint x: 641, startPoint y: 149, endPoint x: 641, endPoint y: 273, distance: 124.1
click at [641, 273] on div ".deletable-edge-delete-btn { width: 20px; height: 20px; border: 0px solid #ffff…" at bounding box center [478, 204] width 461 height 292
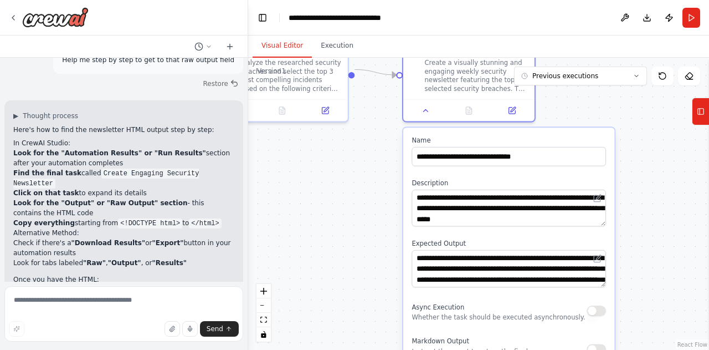
drag, startPoint x: 632, startPoint y: 190, endPoint x: 637, endPoint y: 251, distance: 61.7
click at [637, 251] on div ".deletable-edge-delete-btn { width: 20px; height: 20px; border: 0px solid #ffff…" at bounding box center [478, 204] width 461 height 292
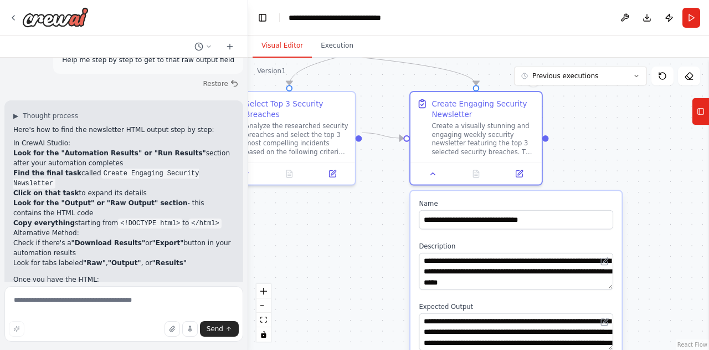
drag, startPoint x: 635, startPoint y: 150, endPoint x: 642, endPoint y: 212, distance: 62.5
click at [642, 212] on div ".deletable-edge-delete-btn { width: 20px; height: 20px; border: 0px solid #ffff…" at bounding box center [478, 204] width 461 height 292
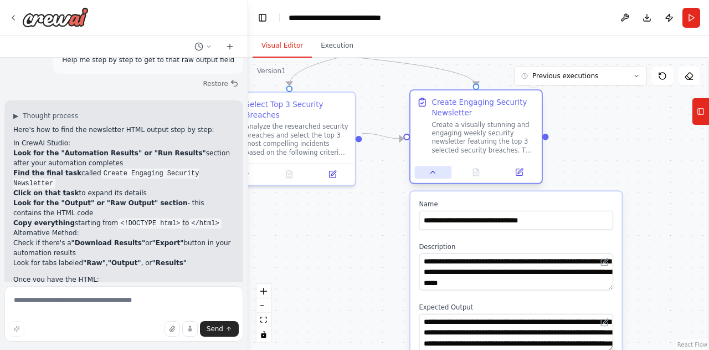
click at [432, 174] on icon at bounding box center [433, 172] width 8 height 8
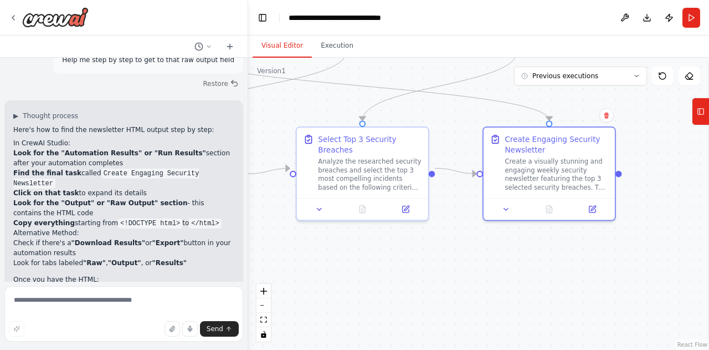
drag, startPoint x: 449, startPoint y: 209, endPoint x: 522, endPoint y: 244, distance: 81.0
click at [522, 244] on div ".deletable-edge-delete-btn { width: 20px; height: 20px; border: 0px solid #ffff…" at bounding box center [478, 204] width 461 height 292
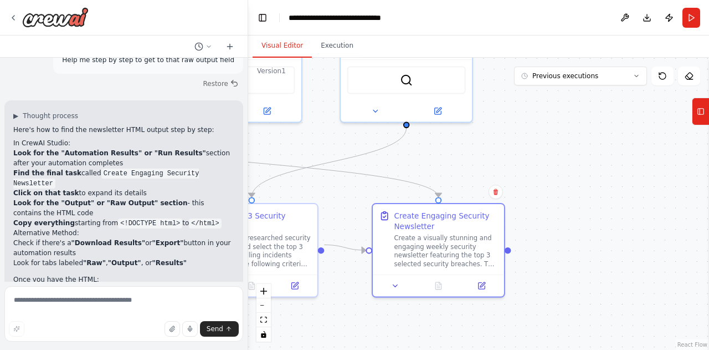
drag, startPoint x: 589, startPoint y: 263, endPoint x: 478, endPoint y: 340, distance: 135.0
click at [478, 340] on div ".deletable-edge-delete-btn { width: 20px; height: 20px; border: 0px solid #ffff…" at bounding box center [478, 204] width 461 height 292
click at [435, 222] on div "Create Engaging Security Newsletter" at bounding box center [446, 219] width 104 height 22
click at [700, 114] on icon at bounding box center [700, 112] width 0 height 6
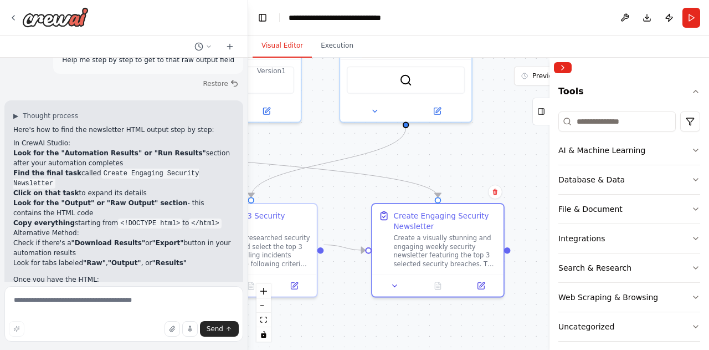
scroll to position [104, 0]
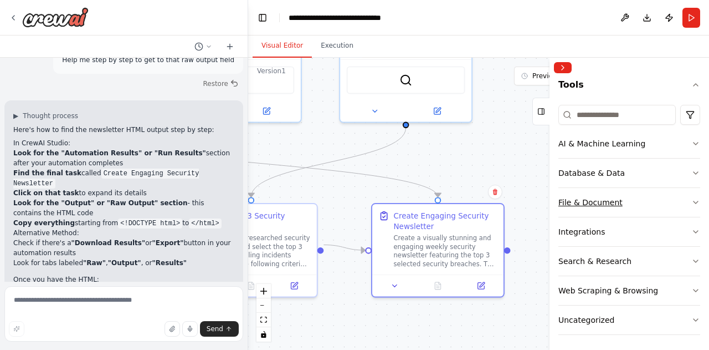
click at [691, 198] on icon "button" at bounding box center [695, 202] width 9 height 9
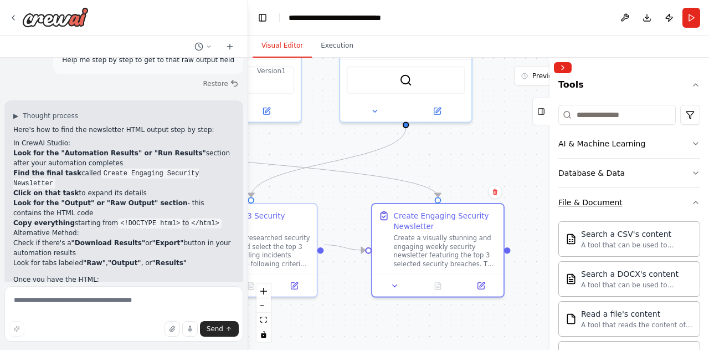
click at [691, 198] on icon "button" at bounding box center [695, 202] width 9 height 9
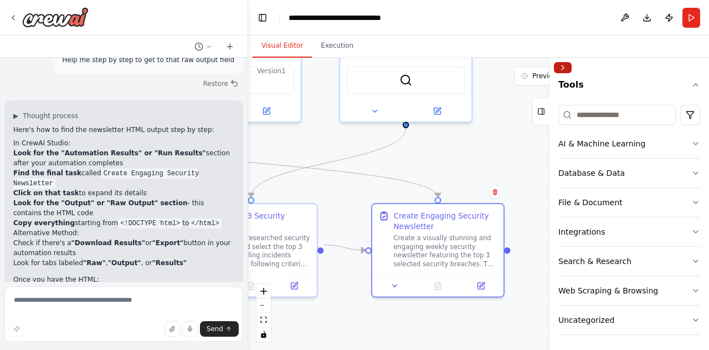
click at [570, 69] on button "Collapse right sidebar" at bounding box center [563, 67] width 18 height 11
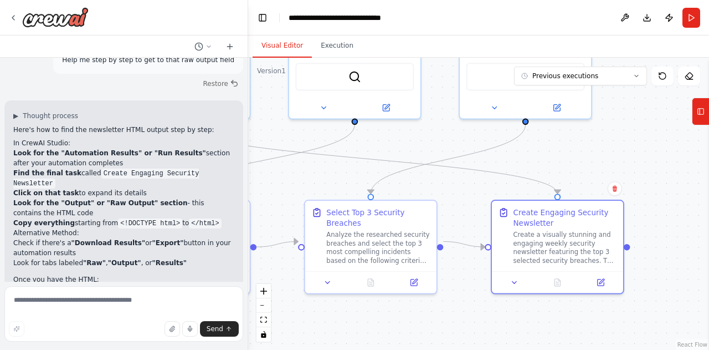
drag, startPoint x: 520, startPoint y: 120, endPoint x: 639, endPoint y: 117, distance: 119.7
click at [639, 117] on div ".deletable-edge-delete-btn { width: 20px; height: 20px; border: 0px solid #ffff…" at bounding box center [478, 204] width 461 height 292
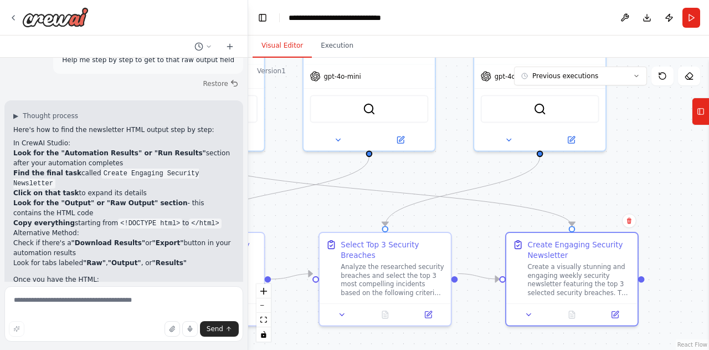
drag, startPoint x: 631, startPoint y: 116, endPoint x: 657, endPoint y: 160, distance: 50.6
click at [657, 160] on div ".deletable-edge-delete-btn { width: 20px; height: 20px; border: 0px solid #ffff…" at bounding box center [478, 204] width 461 height 292
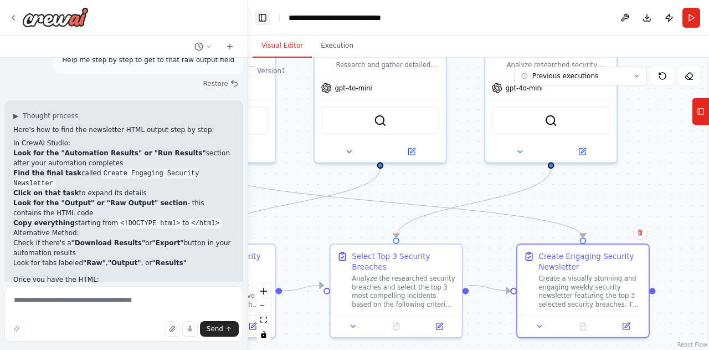
click at [259, 17] on button "Toggle Left Sidebar" at bounding box center [263, 18] width 16 height 16
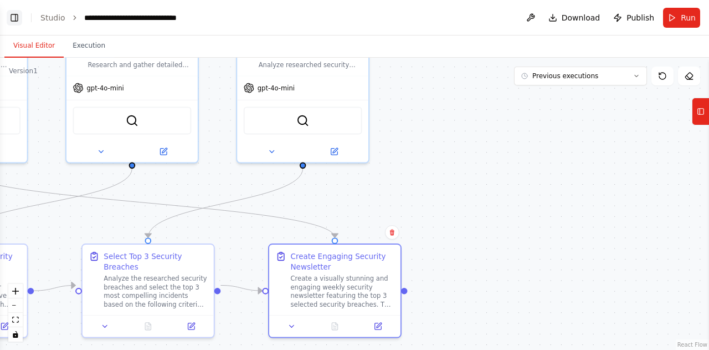
click at [19, 20] on button "Toggle Left Sidebar" at bounding box center [15, 18] width 16 height 16
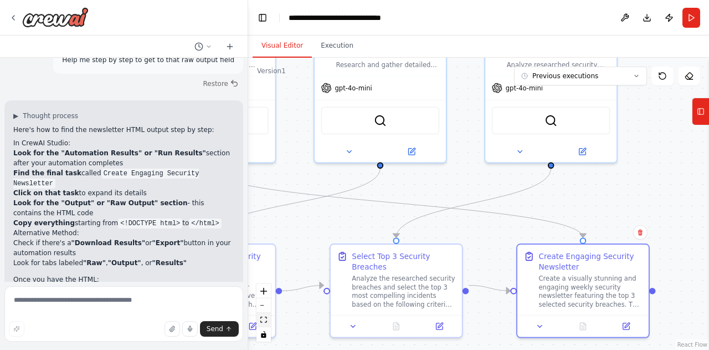
click at [266, 321] on icon "fit view" at bounding box center [263, 319] width 7 height 6
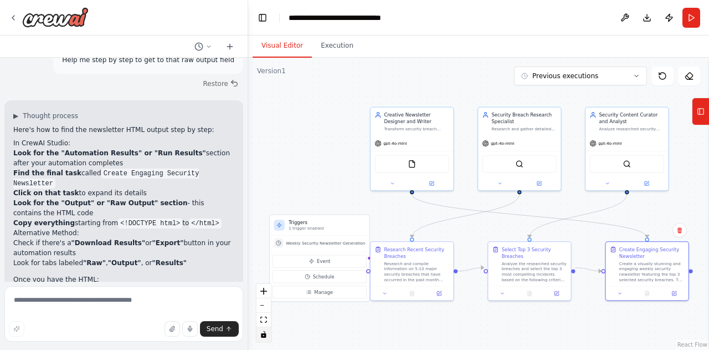
click at [265, 337] on icon "toggle interactivity" at bounding box center [263, 334] width 5 height 7
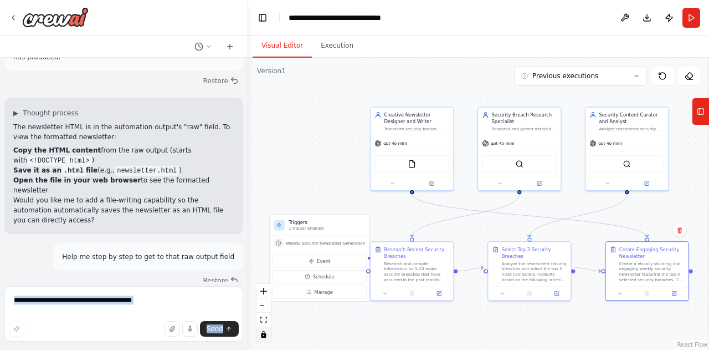
drag, startPoint x: 239, startPoint y: 247, endPoint x: 244, endPoint y: 259, distance: 12.9
click at [244, 259] on div "Objective: Build a weekly newsletter that captures unique and fascinating event…" at bounding box center [124, 175] width 248 height 350
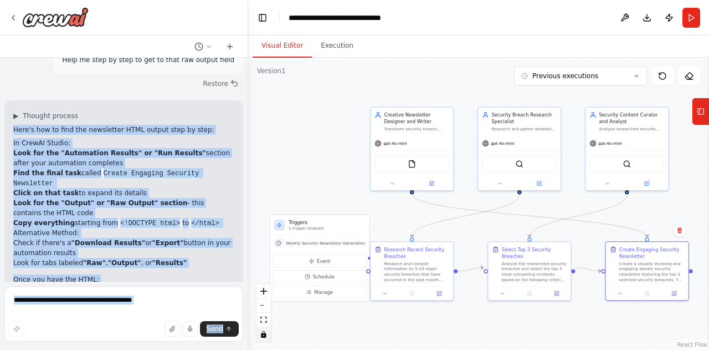
click at [188, 274] on h2 "Once you have the HTML:" at bounding box center [123, 279] width 221 height 10
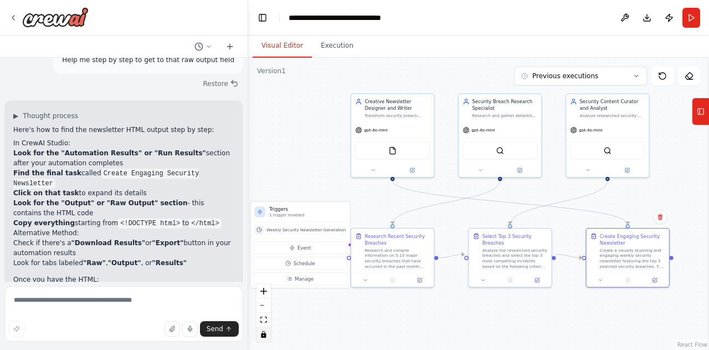
drag, startPoint x: 456, startPoint y: 66, endPoint x: 436, endPoint y: 53, distance: 23.5
click at [436, 53] on div "Visual Editor Execution Version 1 Previous executions Show Tools Hide Agents Tr…" at bounding box center [478, 192] width 461 height 314
click at [687, 77] on icon at bounding box center [689, 75] width 9 height 9
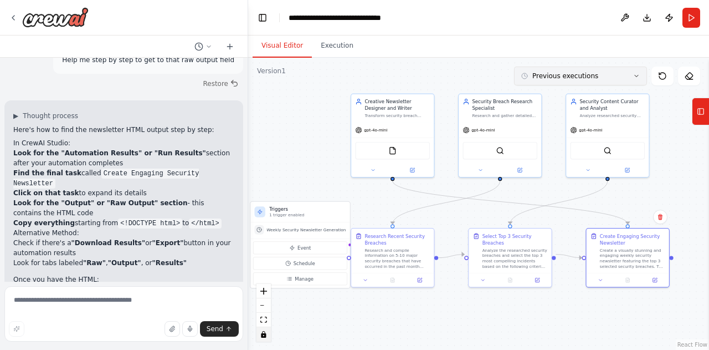
click at [638, 77] on icon at bounding box center [636, 76] width 7 height 7
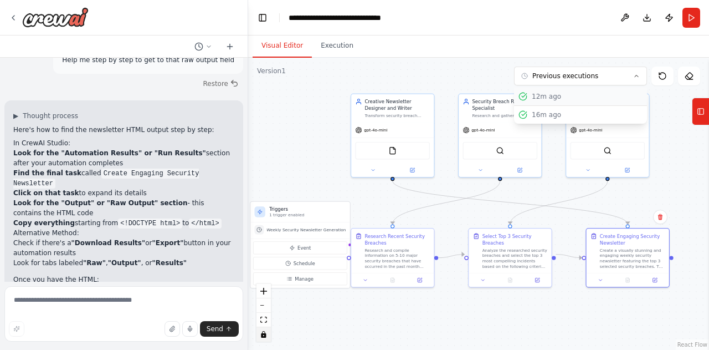
click at [580, 90] on button "12m ago" at bounding box center [580, 97] width 133 height 18
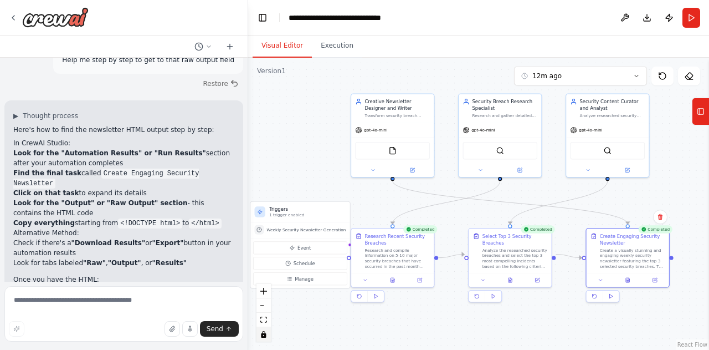
click at [627, 253] on div ".deletable-edge-delete-btn { width: 20px; height: 20px; border: 0px solid #ffff…" at bounding box center [478, 204] width 461 height 292
click at [610, 268] on div ".deletable-edge-delete-btn { width: 20px; height: 20px; border: 0px solid #ffff…" at bounding box center [478, 204] width 461 height 292
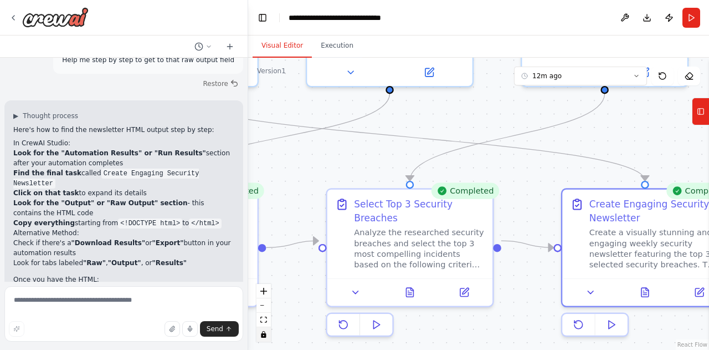
click at [593, 295] on div ".deletable-edge-delete-btn { width: 20px; height: 20px; border: 0px solid #ffff…" at bounding box center [478, 204] width 461 height 292
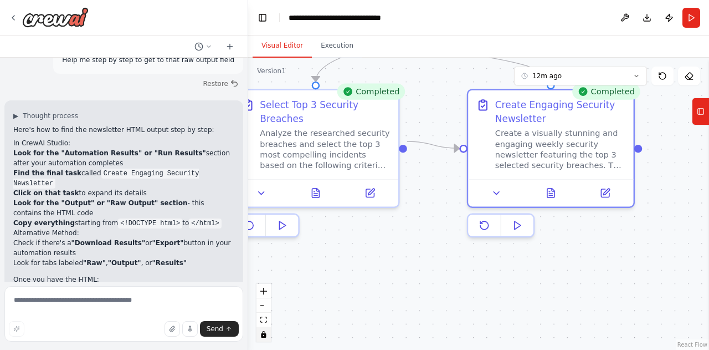
drag, startPoint x: 600, startPoint y: 234, endPoint x: 488, endPoint y: 129, distance: 153.6
click at [488, 129] on div ".deletable-edge-delete-btn { width: 20px; height: 20px; border: 0px solid #ffff…" at bounding box center [478, 204] width 461 height 292
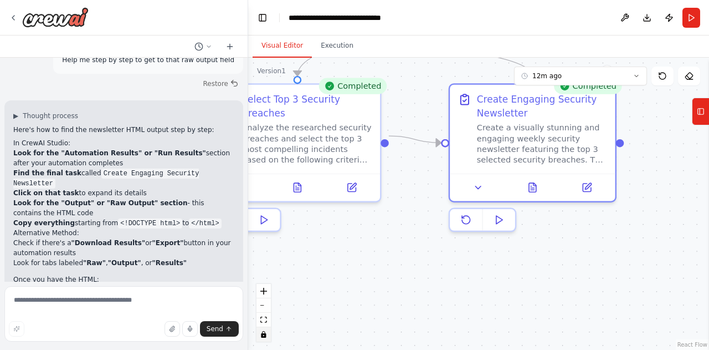
click at [497, 223] on div ".deletable-edge-delete-btn { width: 20px; height: 20px; border: 0px solid #ffff…" at bounding box center [478, 204] width 461 height 292
click at [465, 227] on div ".deletable-edge-delete-btn { width: 20px; height: 20px; border: 0px solid #ffff…" at bounding box center [478, 204] width 461 height 292
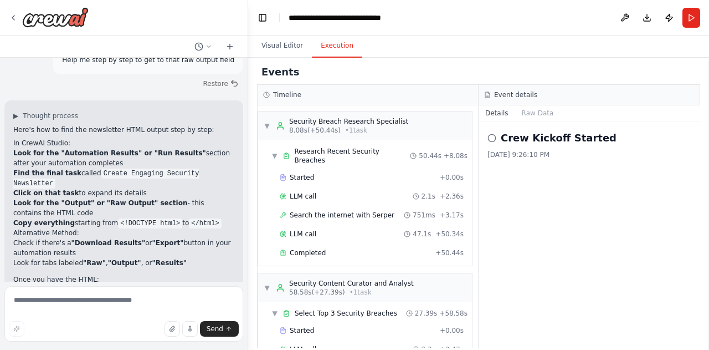
click at [324, 48] on button "Execution" at bounding box center [337, 45] width 50 height 23
click at [265, 122] on span "▼" at bounding box center [267, 125] width 7 height 9
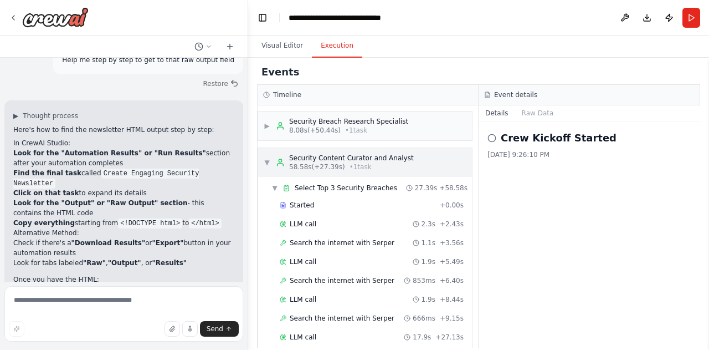
click at [264, 163] on span "▼" at bounding box center [267, 162] width 7 height 9
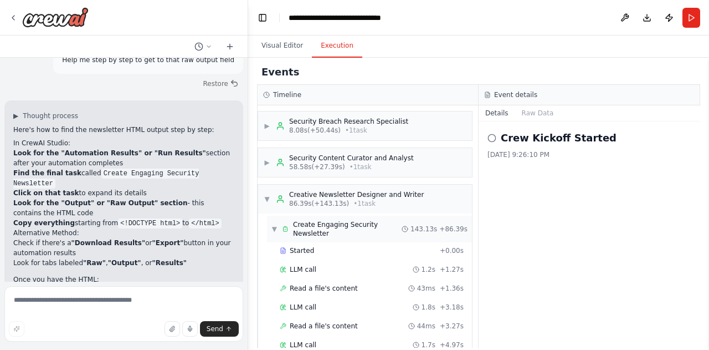
click at [309, 234] on span "Create Engaging Security Newsletter" at bounding box center [347, 229] width 109 height 18
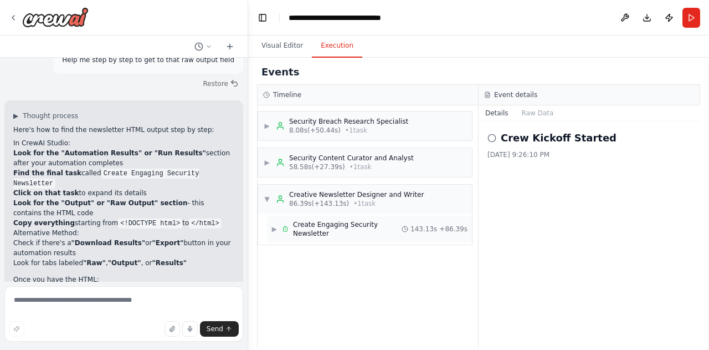
click at [313, 218] on div "▶ Create Engaging Security Newsletter 143.13s + 86.39s" at bounding box center [369, 228] width 205 height 27
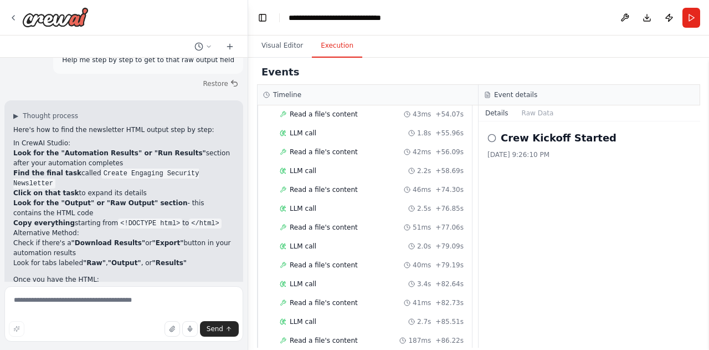
scroll to position [886, 0]
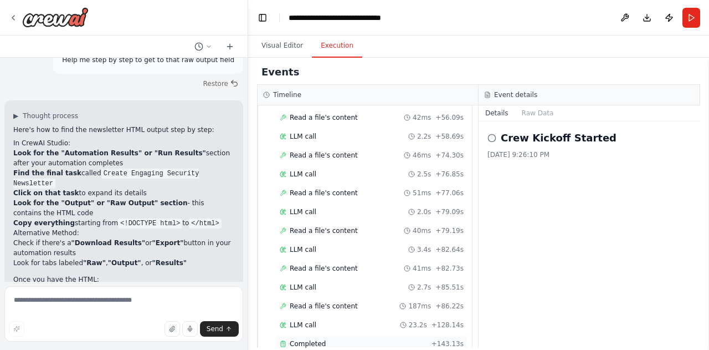
click at [316, 339] on span "Completed" at bounding box center [308, 343] width 36 height 9
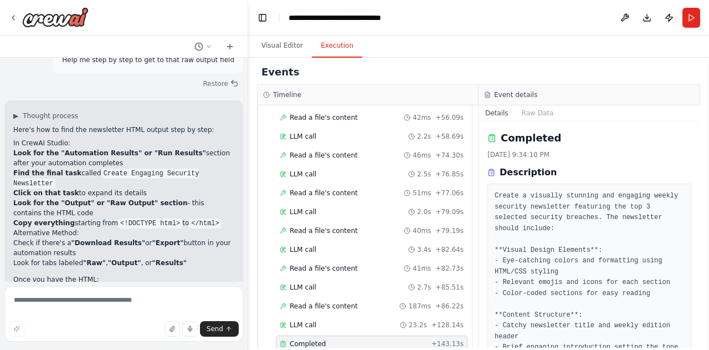
click at [703, 155] on div "Events Timeline ▶ Security Breach Research Specialist 8.08s (+50.44s) • 1 task …" at bounding box center [478, 204] width 461 height 292
click at [526, 111] on button "Raw Data" at bounding box center [537, 113] width 45 height 16
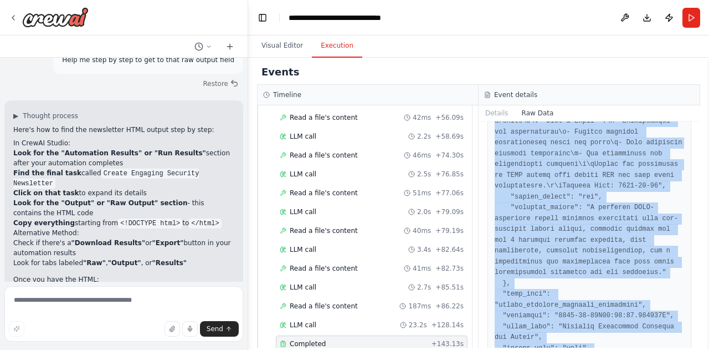
scroll to position [1609, 0]
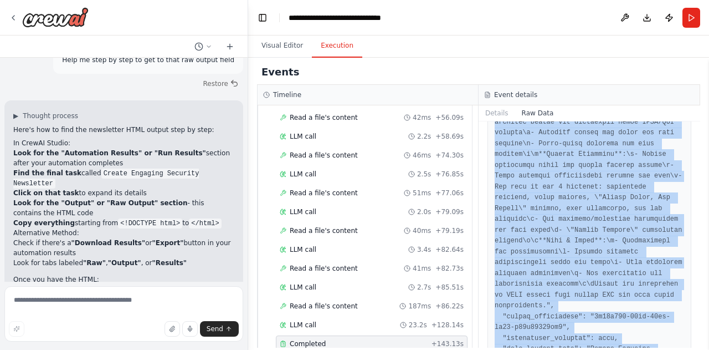
drag, startPoint x: 534, startPoint y: 197, endPoint x: 545, endPoint y: 324, distance: 127.3
copy pre ""<!DOCTYPE html>\n<html lang=\"en\">\n<head>\n <meta charset=\"UTF-8\">\n <meta…"
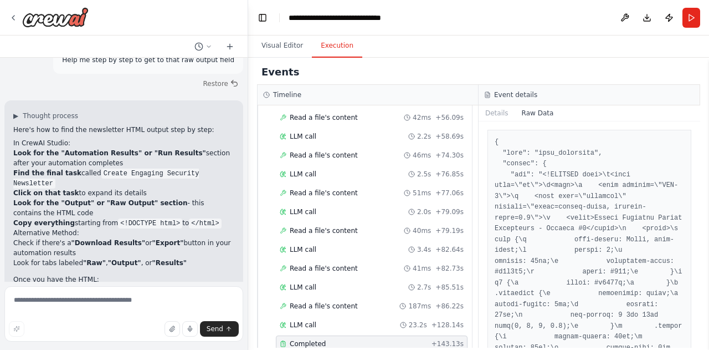
scroll to position [21, 0]
click at [495, 115] on button "Details" at bounding box center [497, 113] width 37 height 16
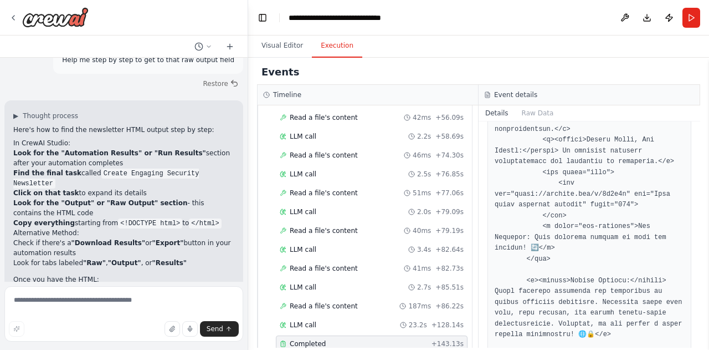
scroll to position [1755, 0]
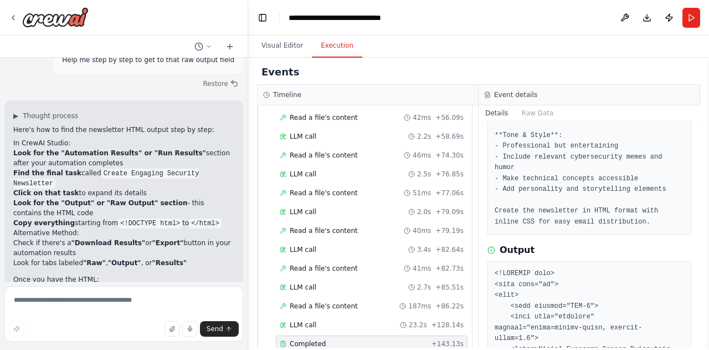
scroll to position [285, 0]
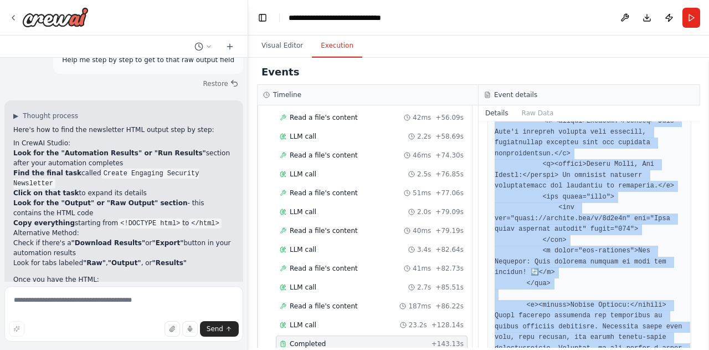
scroll to position [1755, 0]
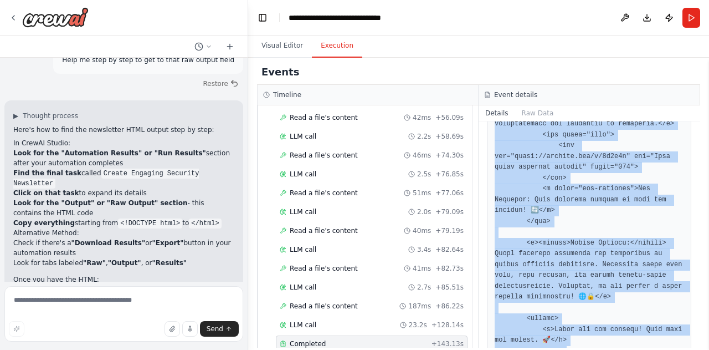
drag, startPoint x: 495, startPoint y: 274, endPoint x: 530, endPoint y: 321, distance: 59.0
copy pre "<!DOCTYPE html> <html lang="en"> <head> <meta charset="UTF-8"> <meta name="view…"
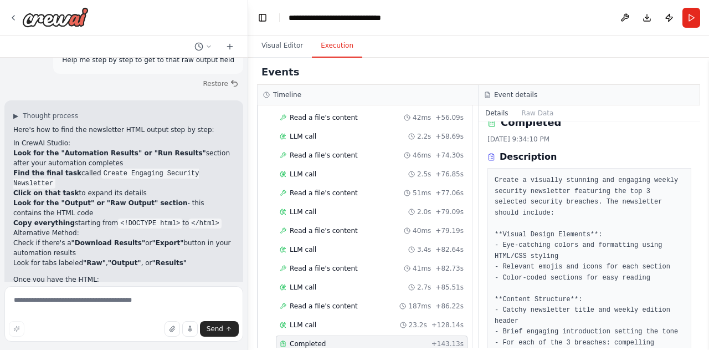
scroll to position [0, 0]
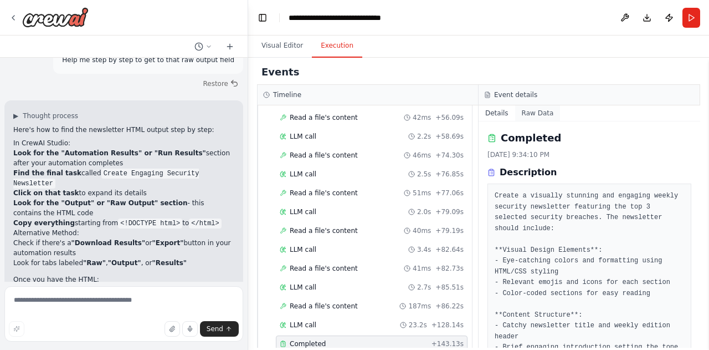
click at [547, 112] on button "Raw Data" at bounding box center [537, 113] width 45 height 16
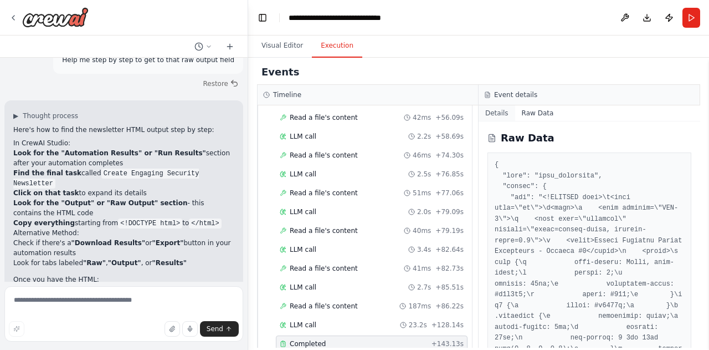
click at [499, 118] on button "Details" at bounding box center [497, 113] width 37 height 16
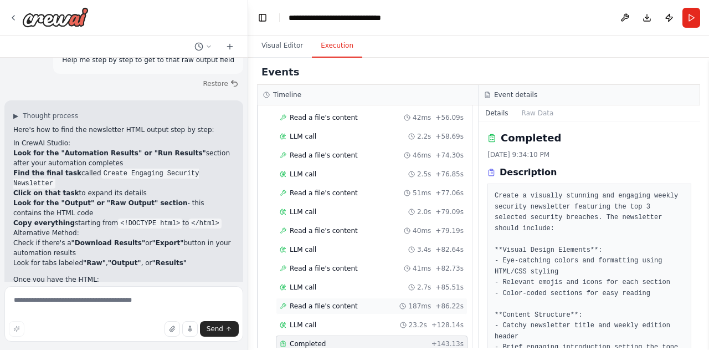
click at [307, 301] on span "Read a file's content" at bounding box center [324, 305] width 68 height 9
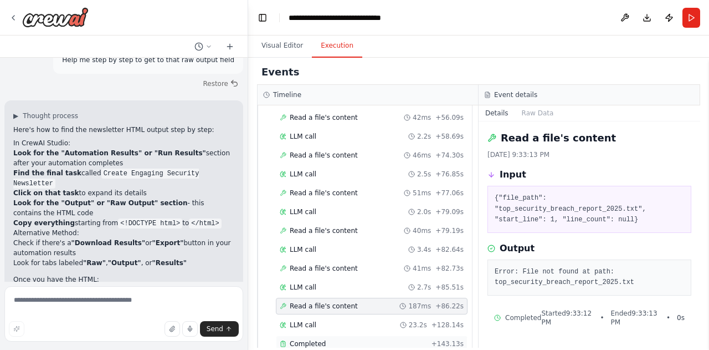
click at [309, 339] on span "Completed" at bounding box center [308, 343] width 36 height 9
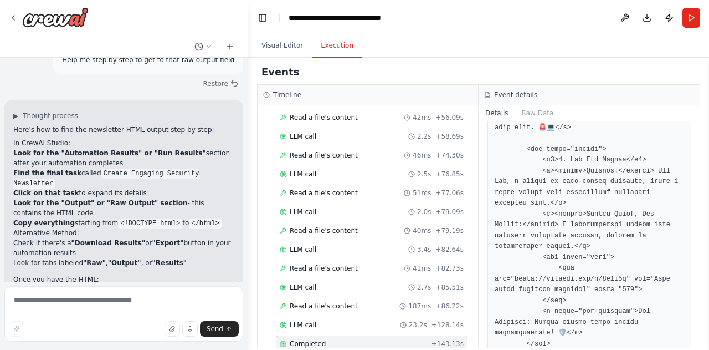
scroll to position [1219, 0]
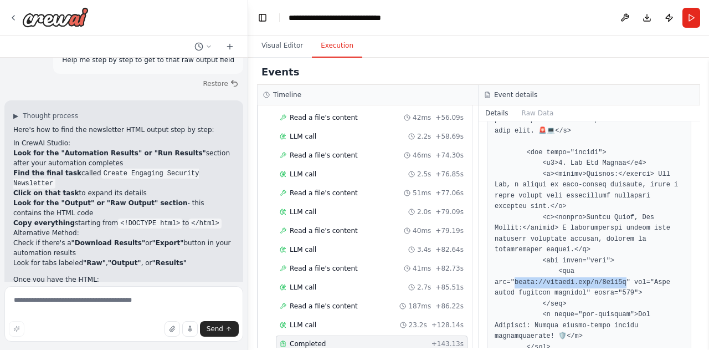
drag, startPoint x: 512, startPoint y: 248, endPoint x: 614, endPoint y: 249, distance: 101.9
click at [614, 249] on pre at bounding box center [589, 142] width 189 height 1566
copy pre "tps://[DOMAIN_NAME][URL]""
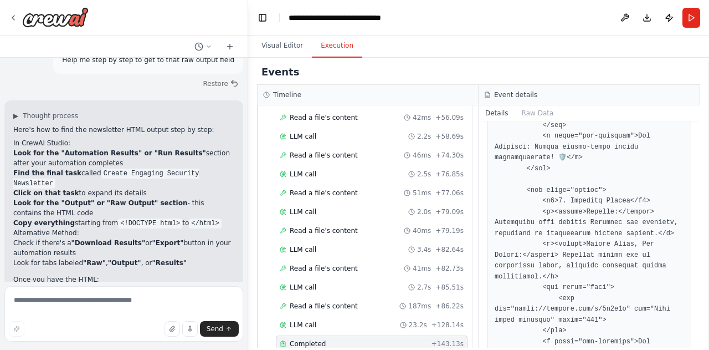
scroll to position [1405, 0]
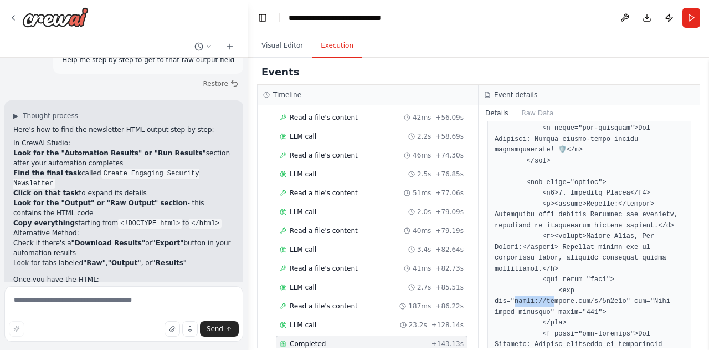
drag, startPoint x: 512, startPoint y: 246, endPoint x: 550, endPoint y: 246, distance: 37.7
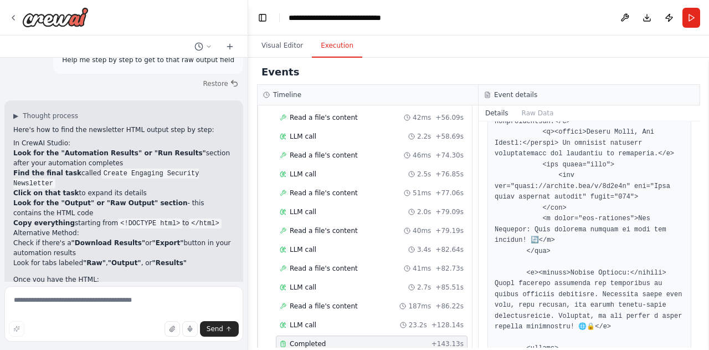
scroll to position [1728, 0]
